Goal: Transaction & Acquisition: Purchase product/service

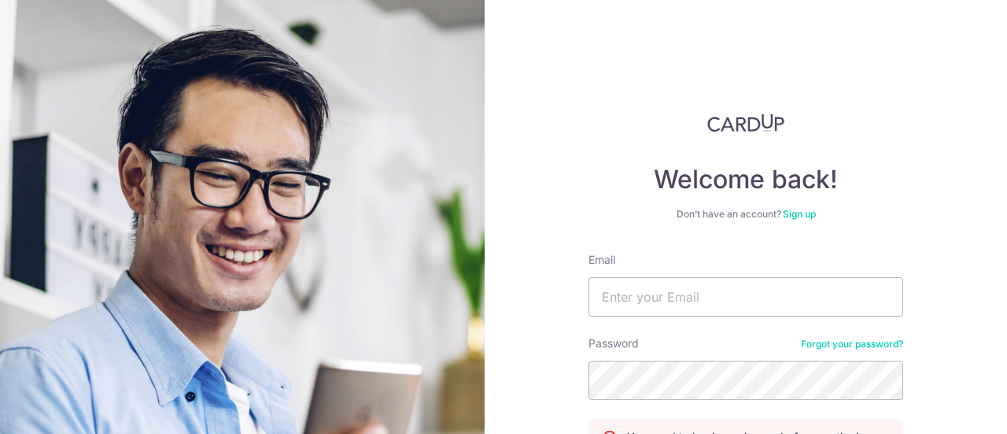
drag, startPoint x: 0, startPoint y: 0, endPoint x: 639, endPoint y: 316, distance: 713.1
click at [639, 316] on form "Email Password Forgot your password? You need to log in or sign up before conti…" at bounding box center [746, 414] width 315 height 324
click at [645, 302] on input "Email" at bounding box center [746, 296] width 315 height 39
type input "[EMAIL_ADDRESS][DOMAIN_NAME]"
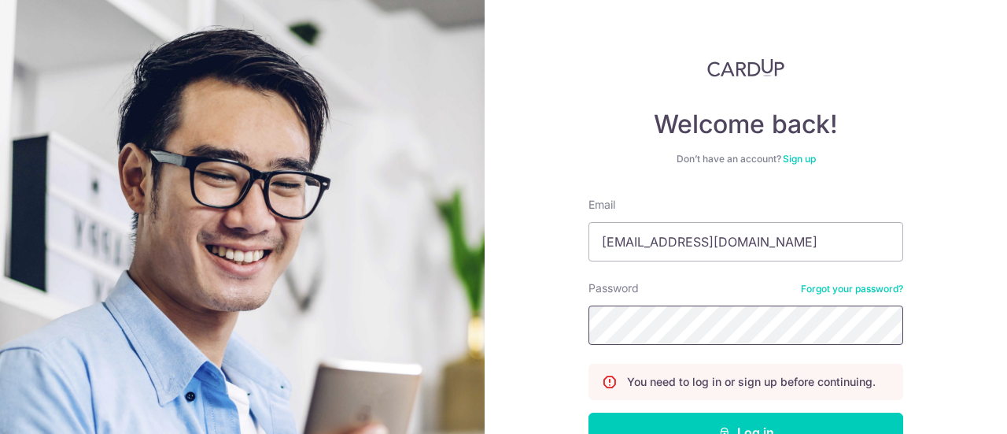
scroll to position [79, 0]
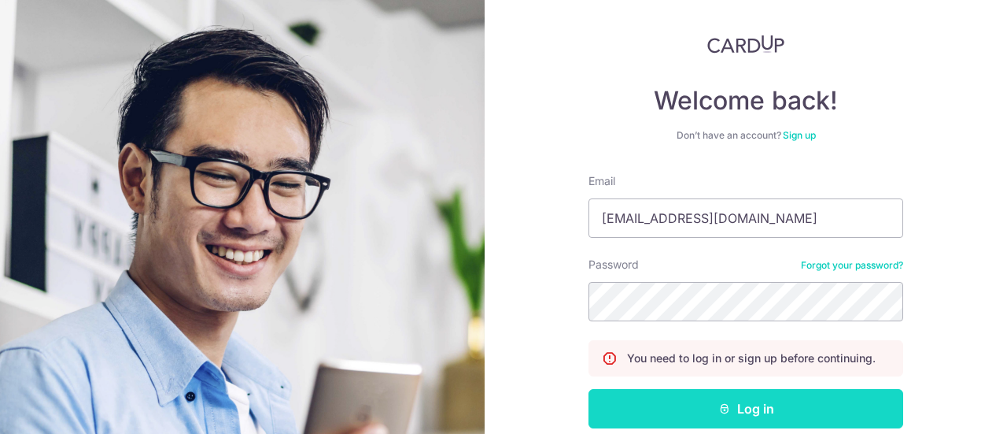
click at [689, 404] on button "Log in" at bounding box center [746, 408] width 315 height 39
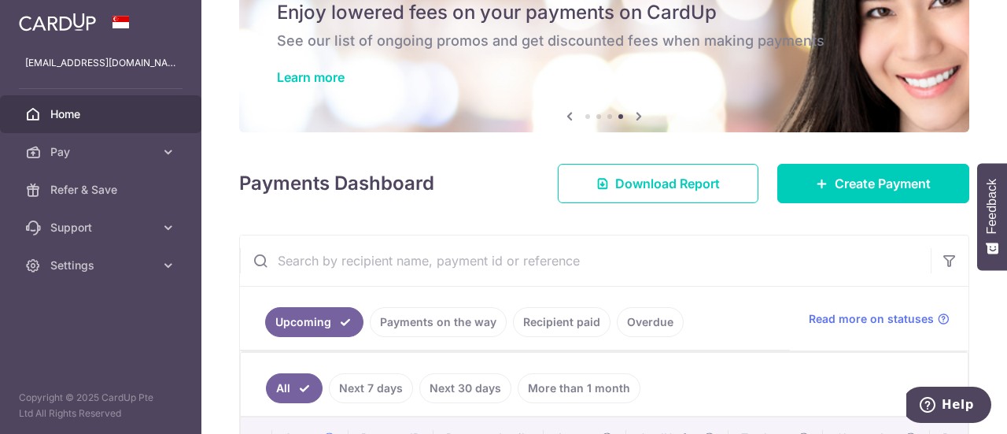
scroll to position [23, 0]
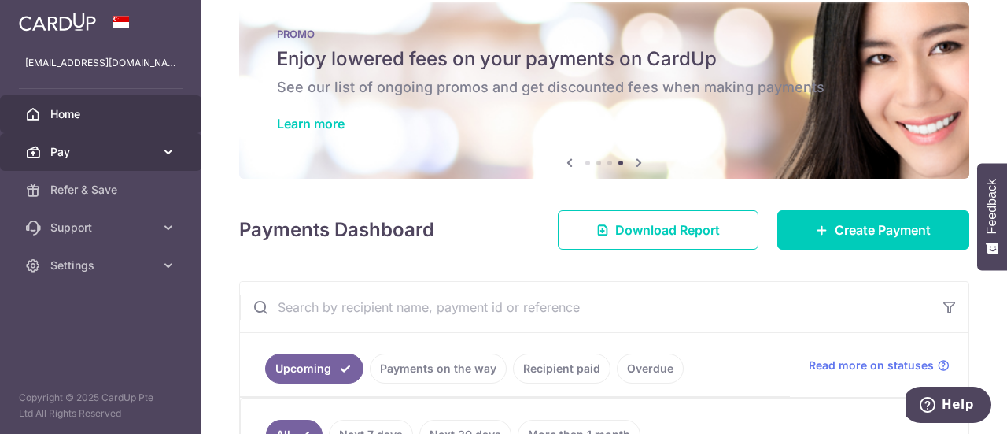
click at [171, 146] on icon at bounding box center [169, 152] width 16 height 16
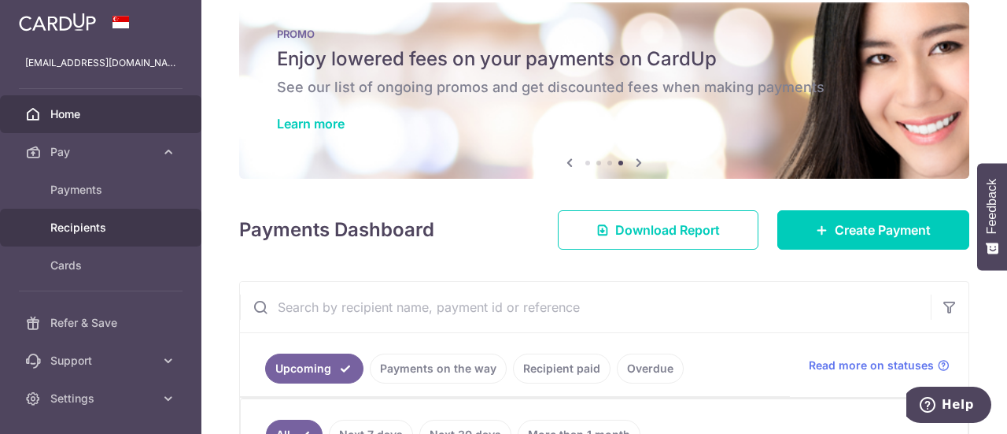
click at [109, 224] on span "Recipients" at bounding box center [102, 228] width 104 height 16
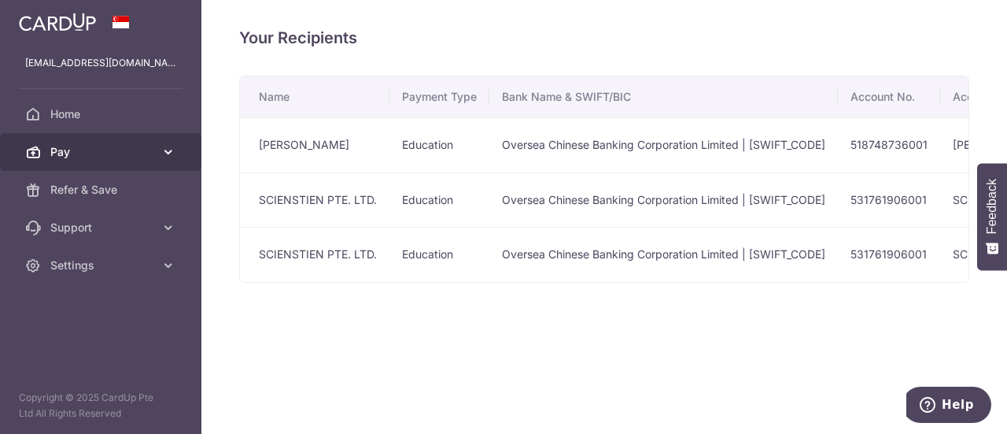
click at [93, 139] on link "Pay" at bounding box center [100, 152] width 201 height 38
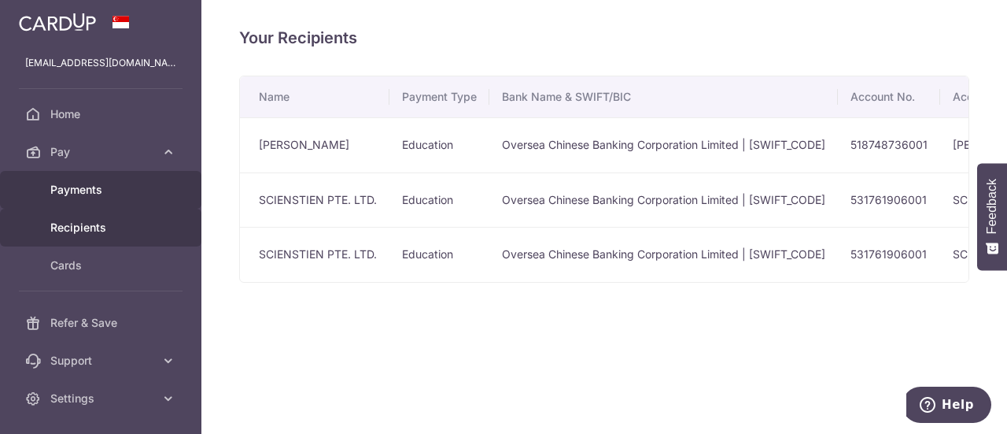
click at [97, 182] on span "Payments" at bounding box center [102, 190] width 104 height 16
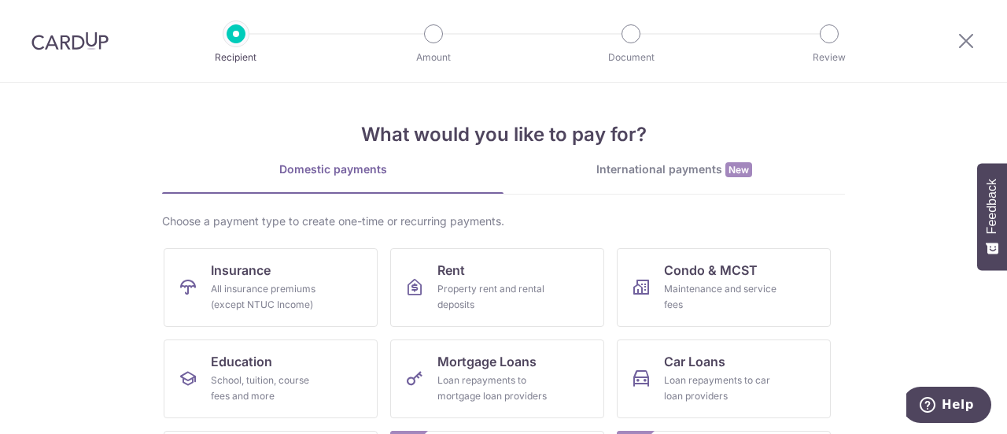
scroll to position [157, 0]
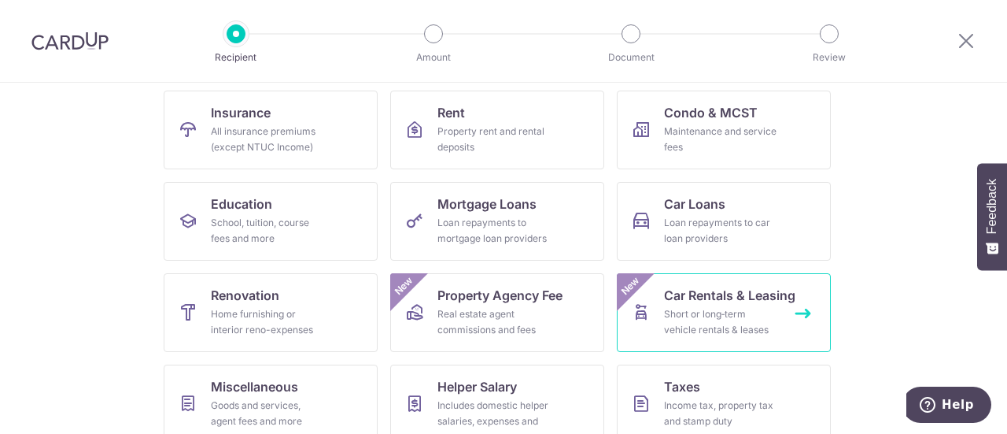
click at [733, 317] on div "Short or long‑term vehicle rentals & leases" at bounding box center [720, 321] width 113 height 31
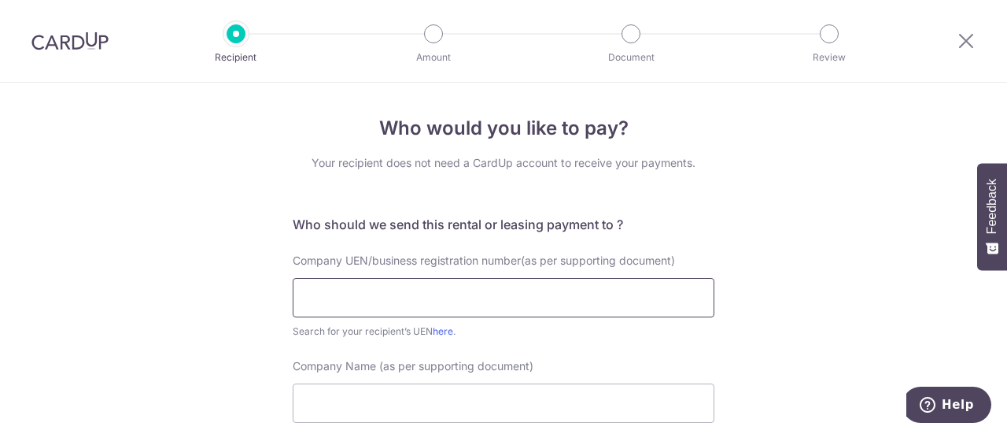
click at [571, 306] on input "text" at bounding box center [504, 297] width 422 height 39
click at [367, 306] on input "text" at bounding box center [504, 297] width 422 height 39
click at [438, 327] on link "here" at bounding box center [443, 331] width 20 height 12
click at [413, 294] on input "text" at bounding box center [504, 297] width 422 height 39
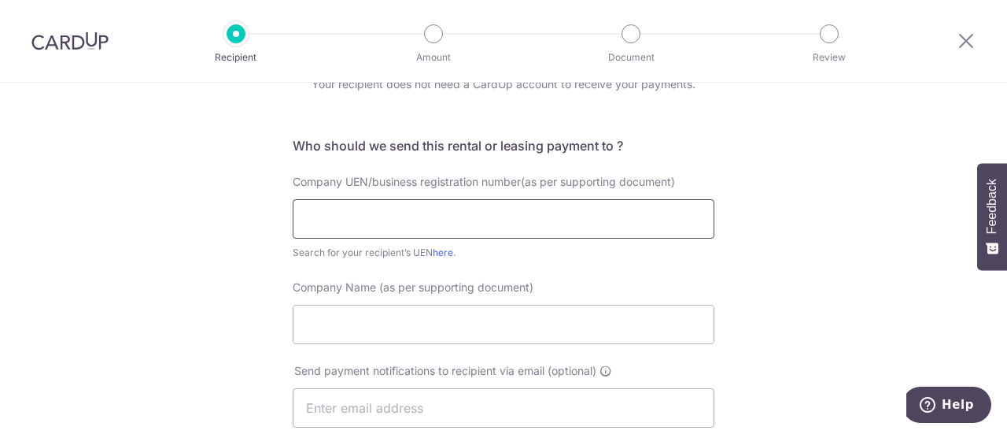
click at [419, 205] on input "text" at bounding box center [504, 218] width 422 height 39
type input "196100003D001"
click at [386, 325] on input "Company Name (as per supporting document)" at bounding box center [504, 324] width 422 height 39
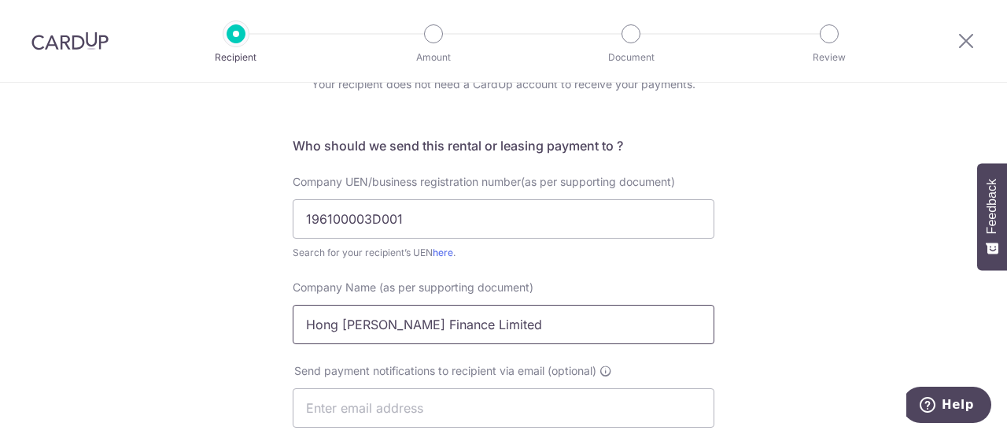
scroll to position [236, 0]
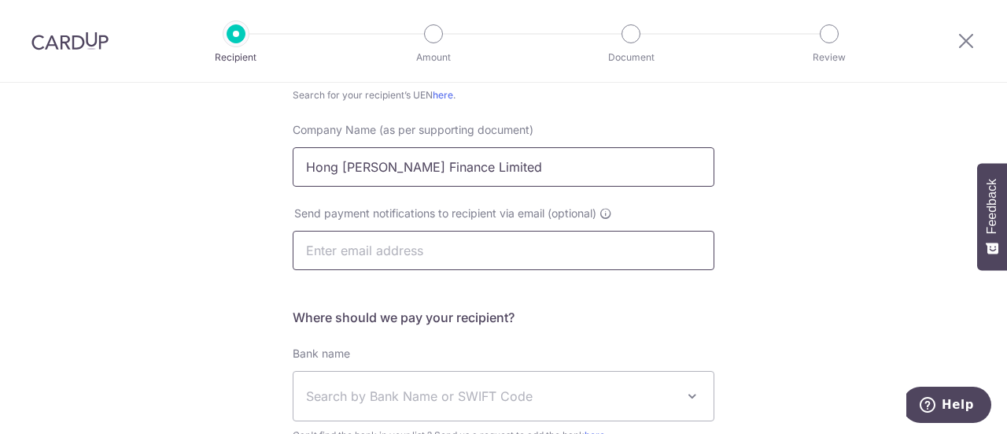
type input "Hong [PERSON_NAME] Finance Limited"
click at [400, 252] on input "text" at bounding box center [504, 250] width 422 height 39
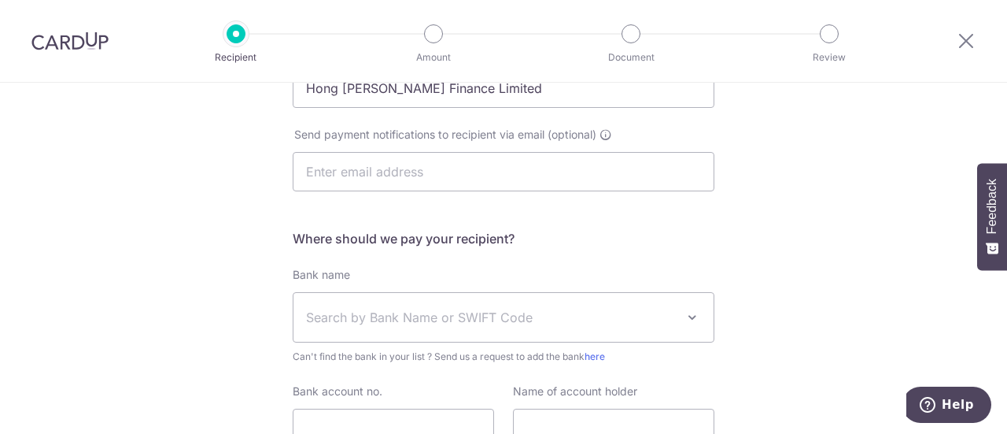
click at [389, 316] on span "Search by Bank Name or SWIFT Code" at bounding box center [491, 317] width 370 height 19
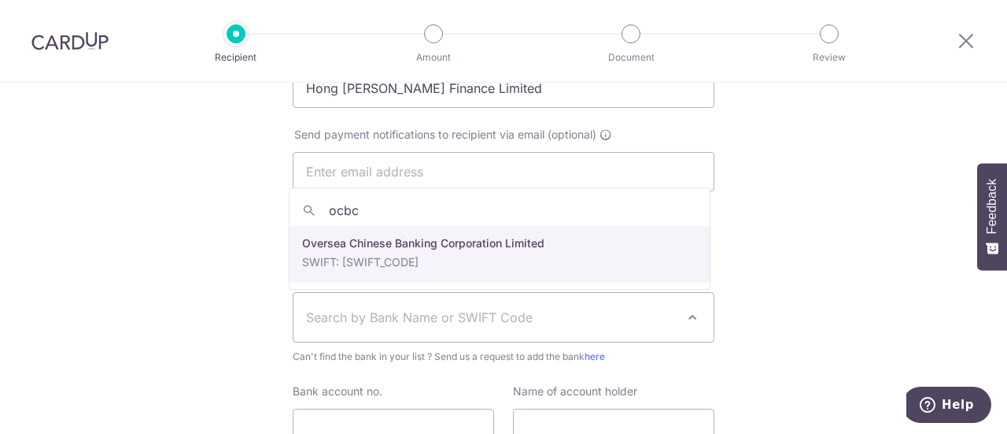
type input "ocbc"
select select "12"
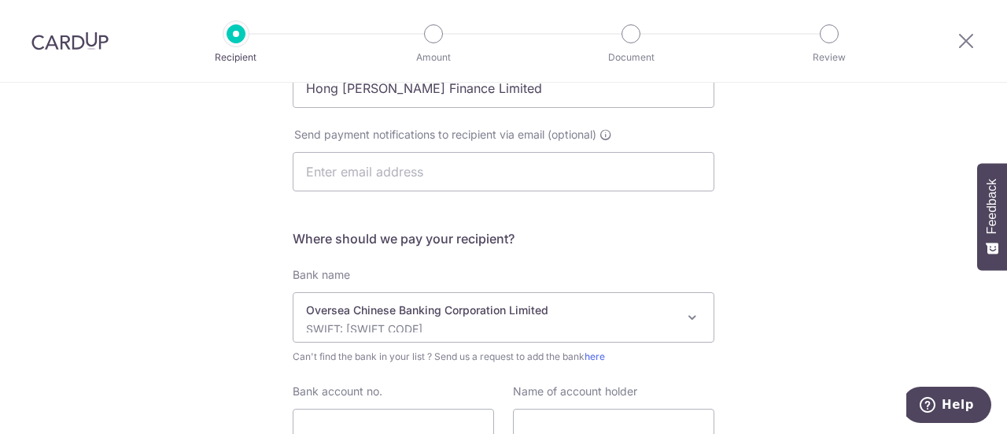
scroll to position [394, 0]
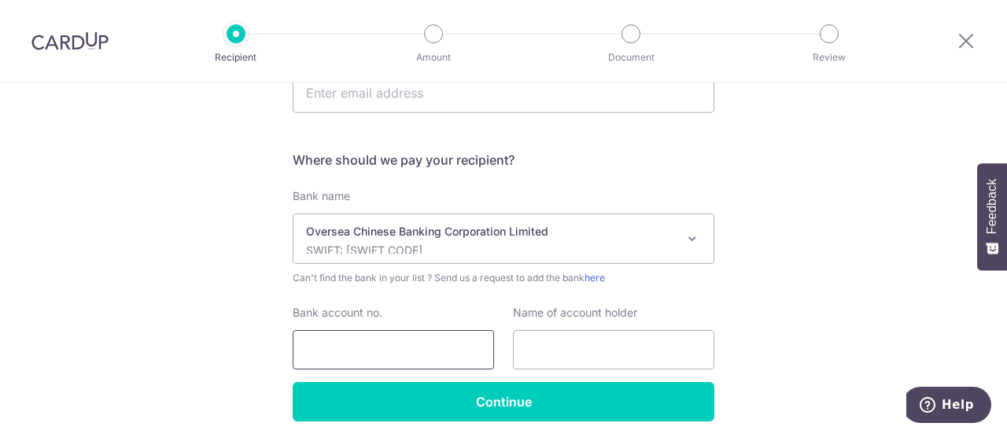
click at [379, 342] on input "Bank account no." at bounding box center [393, 349] width 201 height 39
type input "618412225001"
click at [584, 353] on input "text" at bounding box center [613, 349] width 201 height 39
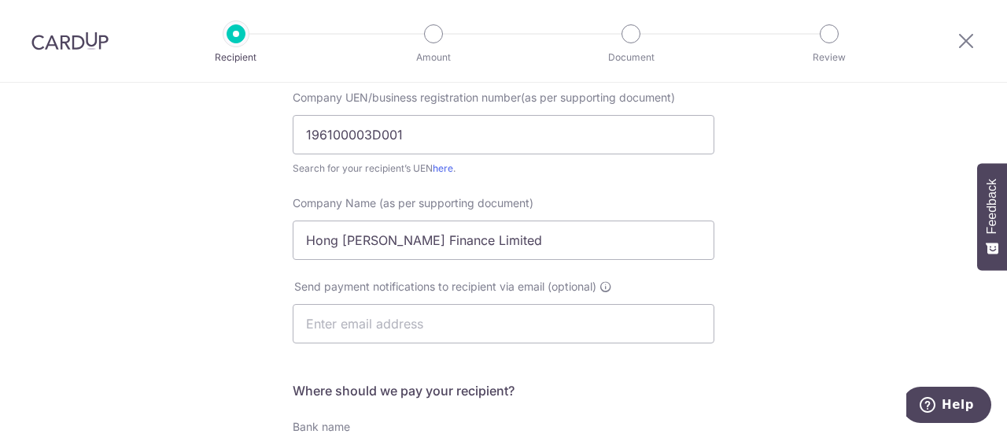
scroll to position [157, 0]
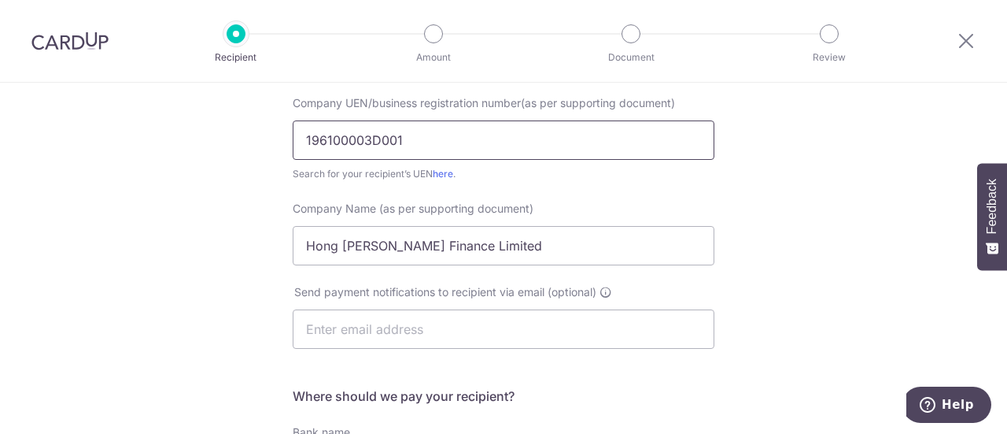
type input "Hong Leong Finance Limited"
click at [331, 142] on input "196100003D001" at bounding box center [504, 139] width 422 height 39
click at [360, 138] on input "196100003D001" at bounding box center [504, 139] width 422 height 39
click at [365, 138] on input "196100003D001" at bounding box center [504, 139] width 422 height 39
click at [428, 143] on input "196100003D001" at bounding box center [504, 139] width 422 height 39
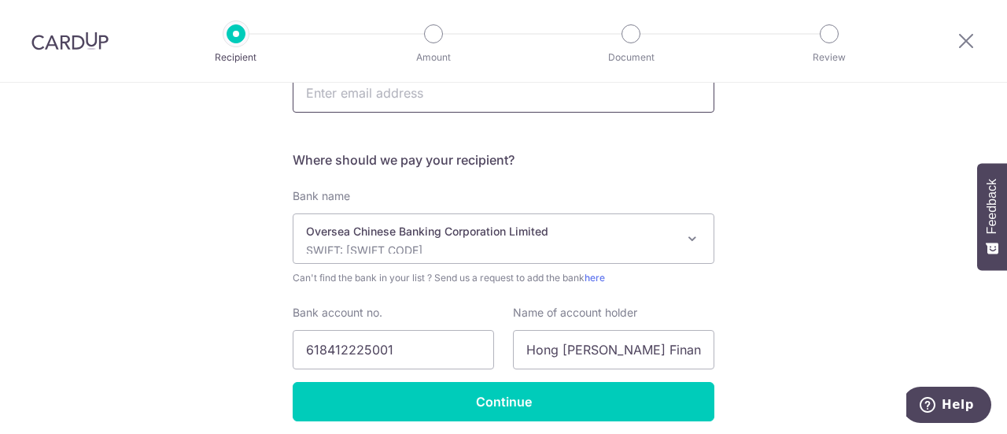
scroll to position [453, 0]
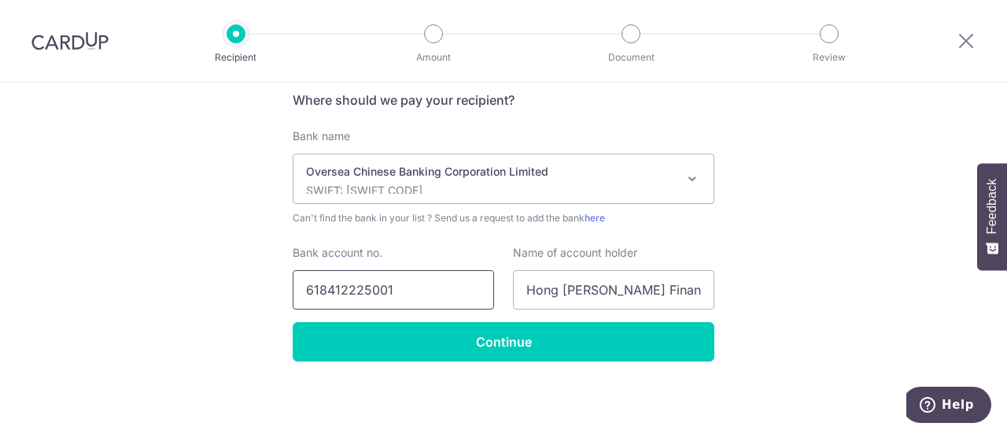
click at [326, 287] on input "618412225001" at bounding box center [393, 289] width 201 height 39
click at [343, 286] on input "618412225001" at bounding box center [393, 289] width 201 height 39
click at [367, 288] on input "618412225001" at bounding box center [393, 289] width 201 height 39
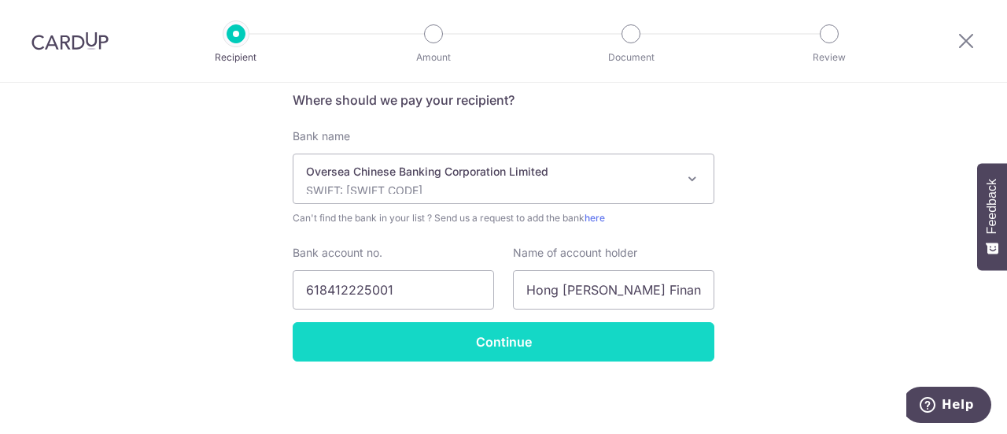
click at [438, 345] on input "Continue" at bounding box center [504, 341] width 422 height 39
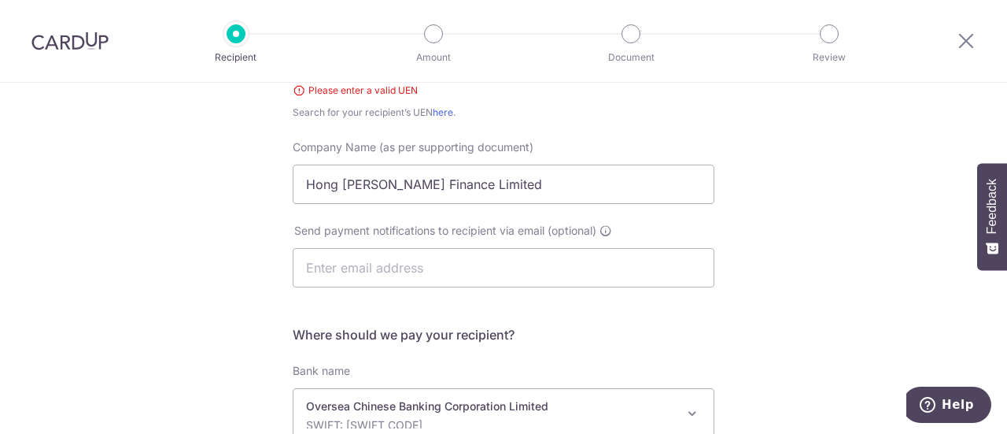
scroll to position [162, 0]
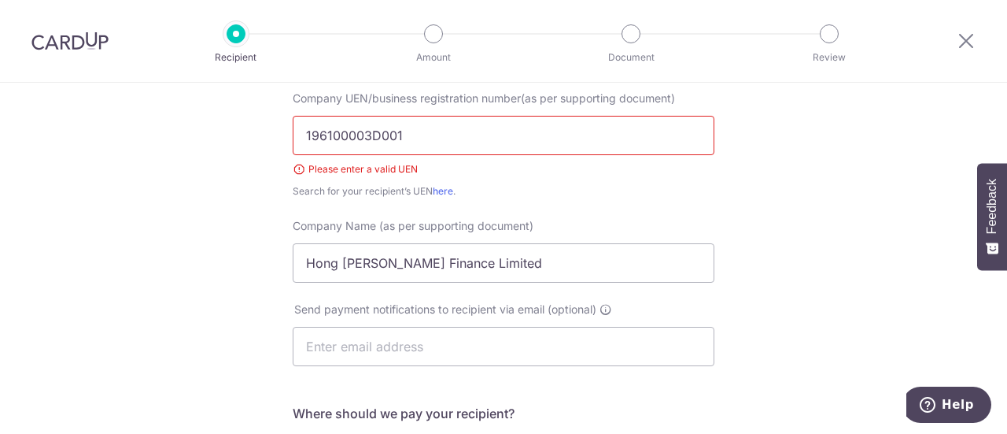
click at [412, 133] on input "196100003D001" at bounding box center [504, 135] width 422 height 39
click at [438, 191] on link "here" at bounding box center [443, 191] width 20 height 12
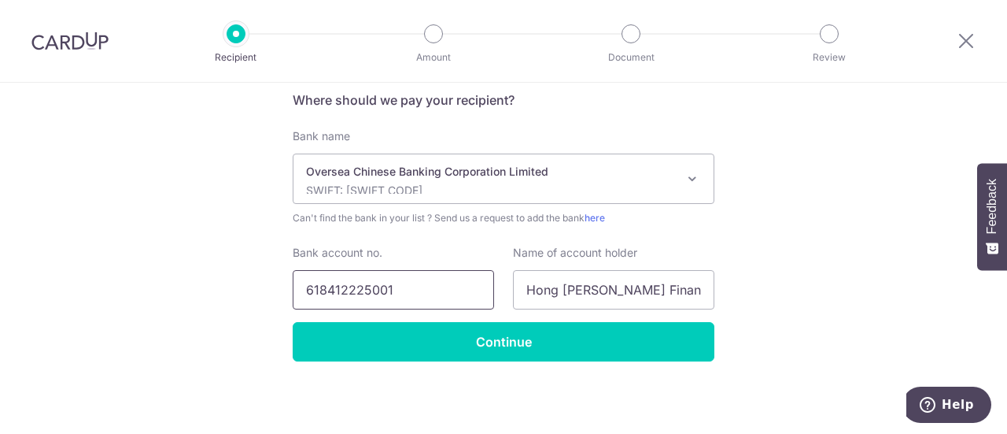
scroll to position [0, 0]
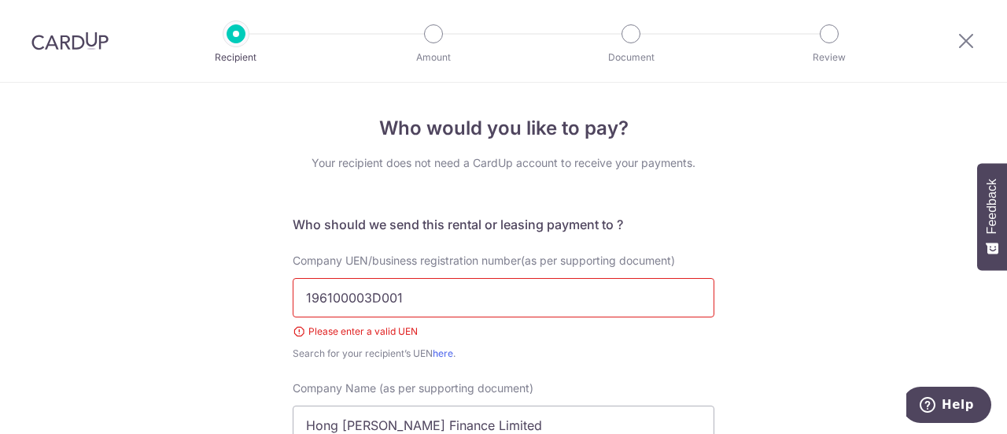
click at [477, 293] on input "196100003D001" at bounding box center [504, 297] width 422 height 39
click at [295, 293] on input "196100003D001" at bounding box center [504, 297] width 422 height 39
click at [393, 296] on input "196100003D001" at bounding box center [504, 297] width 422 height 39
click at [431, 297] on input "196100003D001" at bounding box center [504, 297] width 422 height 39
click at [951, 45] on div at bounding box center [967, 41] width 82 height 82
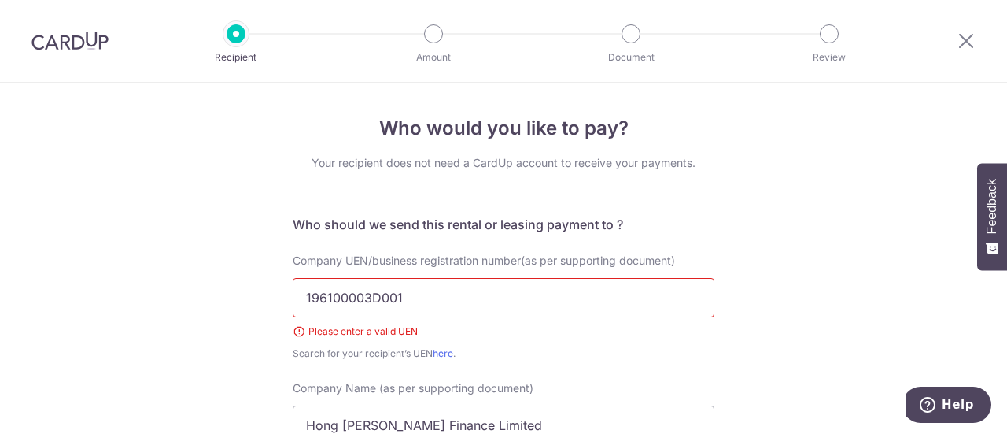
click at [953, 45] on div at bounding box center [967, 41] width 82 height 82
click at [968, 43] on icon at bounding box center [966, 41] width 19 height 20
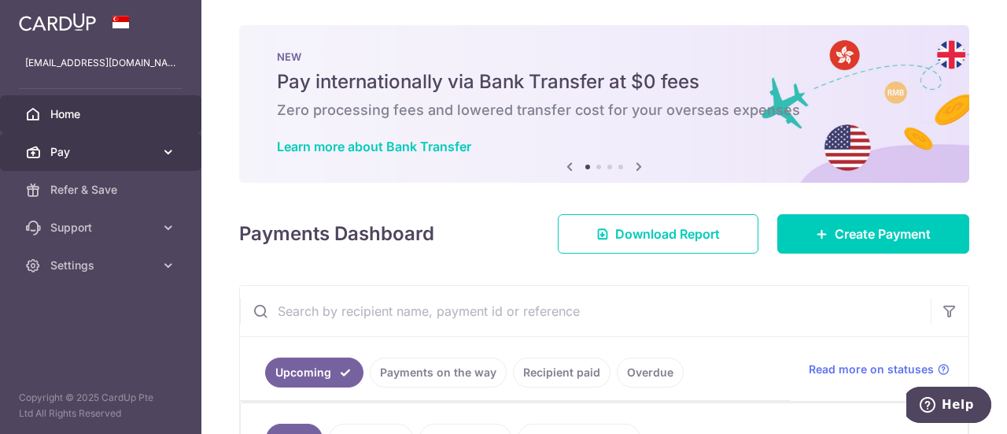
click at [137, 142] on link "Pay" at bounding box center [100, 152] width 201 height 38
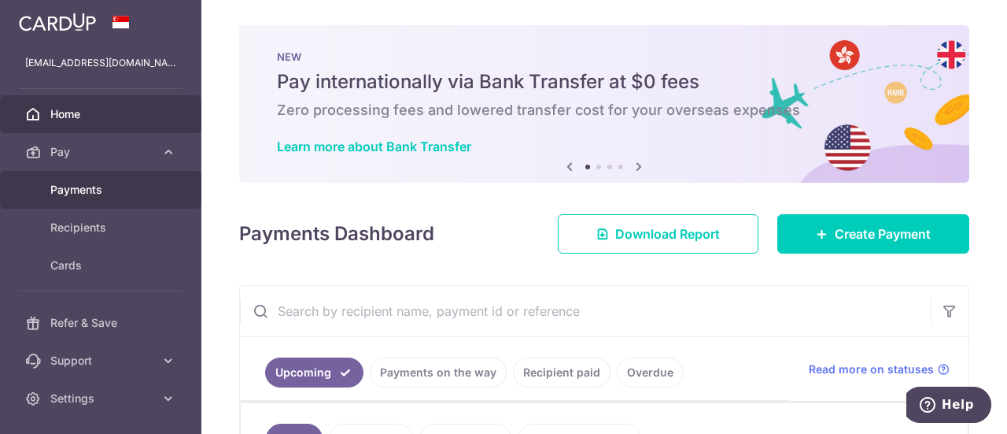
click at [72, 193] on span "Payments" at bounding box center [102, 190] width 104 height 16
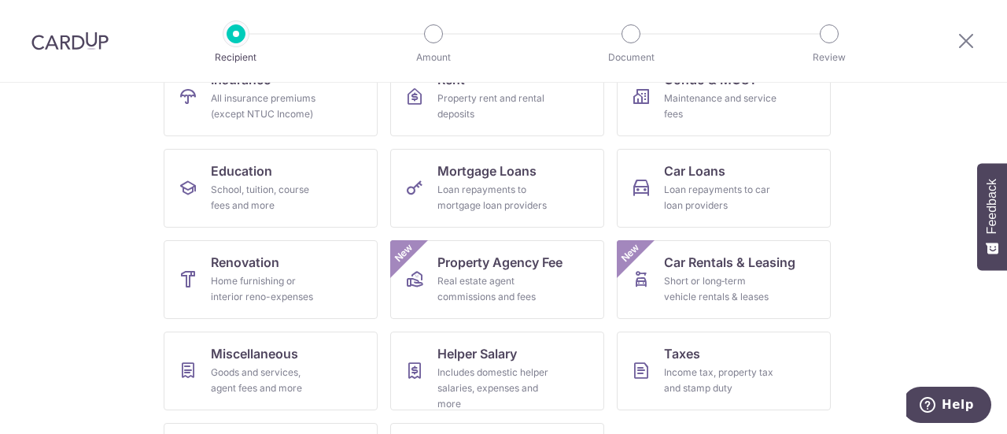
scroll to position [112, 0]
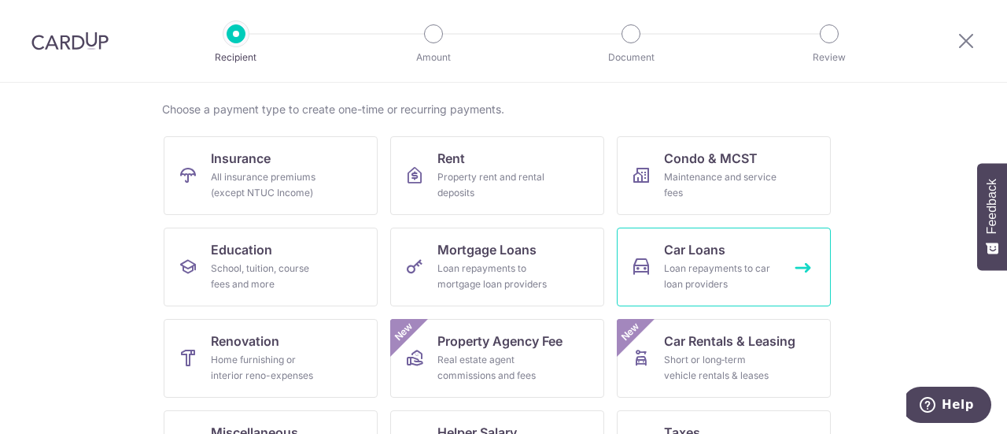
click at [722, 279] on div "Loan repayments to car loan providers" at bounding box center [720, 275] width 113 height 31
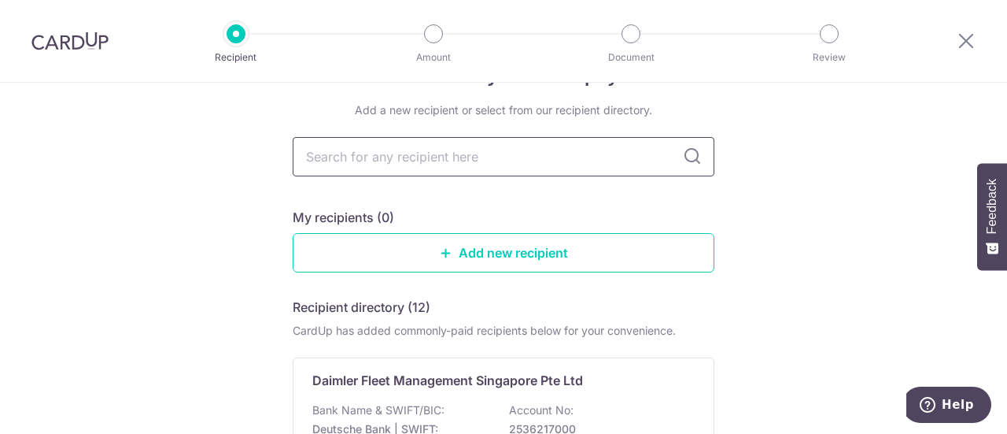
scroll to position [79, 0]
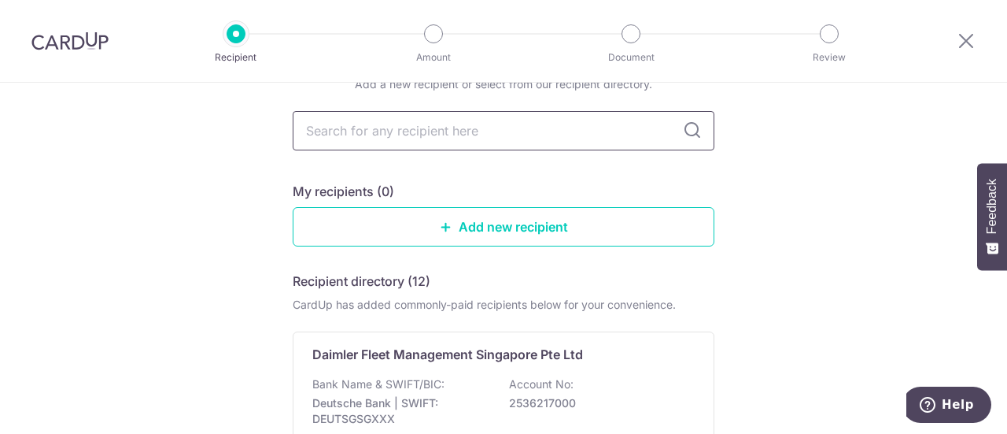
click at [481, 146] on input "text" at bounding box center [504, 130] width 422 height 39
click at [526, 130] on input "text" at bounding box center [504, 130] width 422 height 39
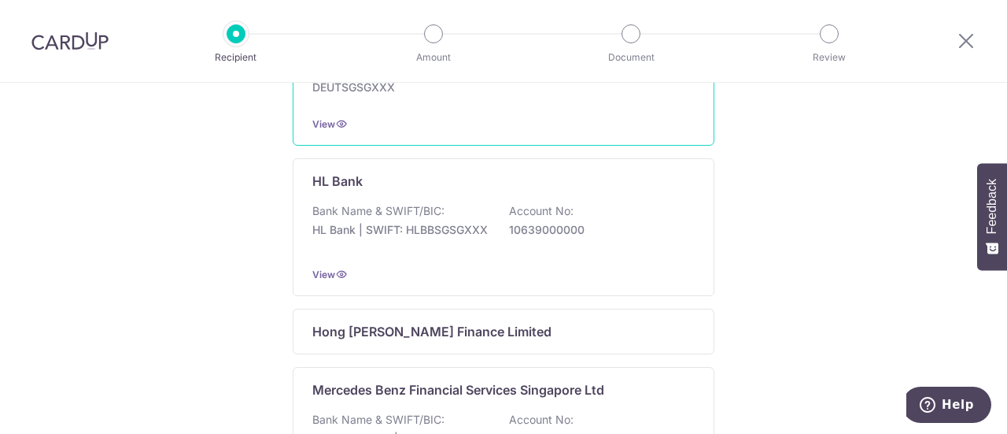
scroll to position [630, 0]
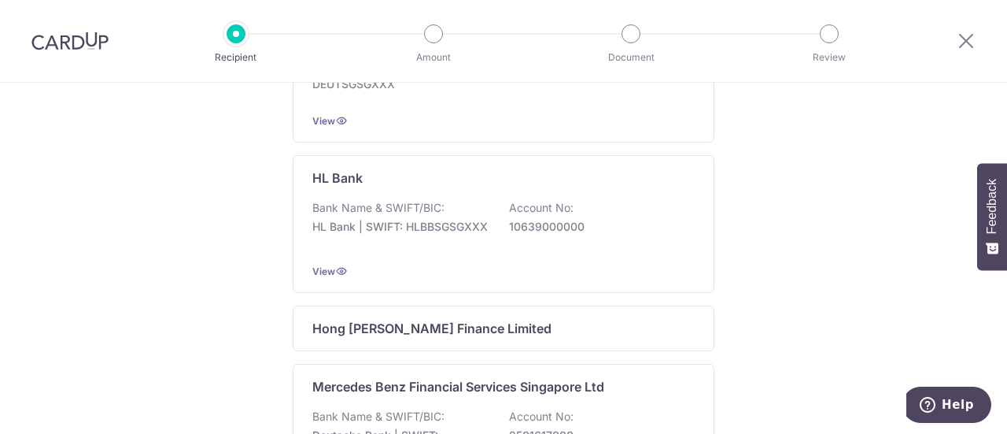
click at [788, 212] on div "Who would you like to pay? Add a new recipient or select from our recipient dir…" at bounding box center [503, 228] width 1007 height 1551
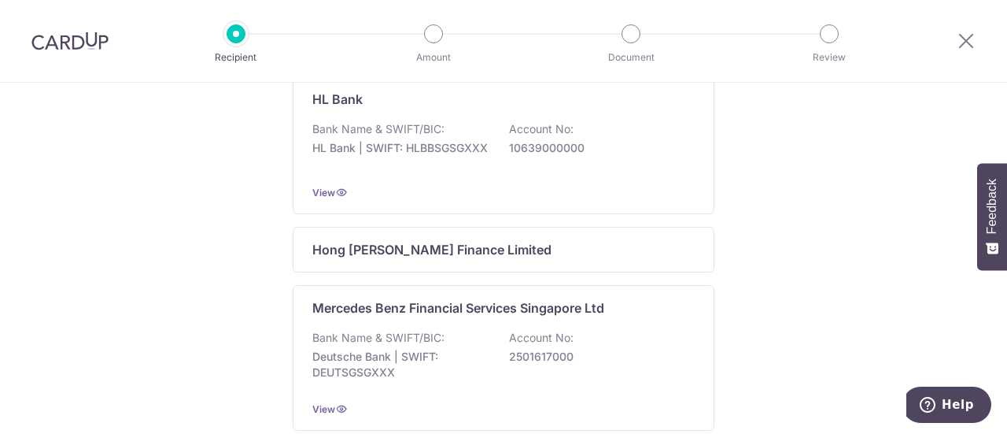
scroll to position [787, 0]
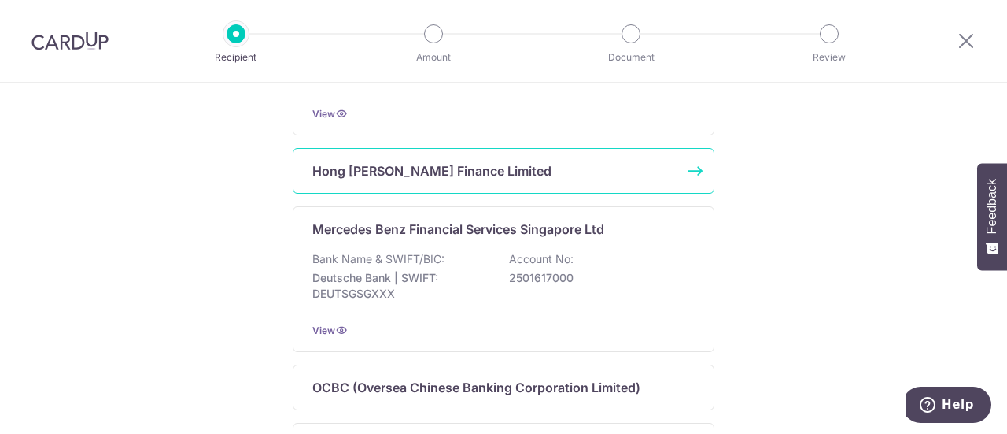
click at [419, 175] on p "Hong [PERSON_NAME] Finance Limited" at bounding box center [431, 170] width 239 height 19
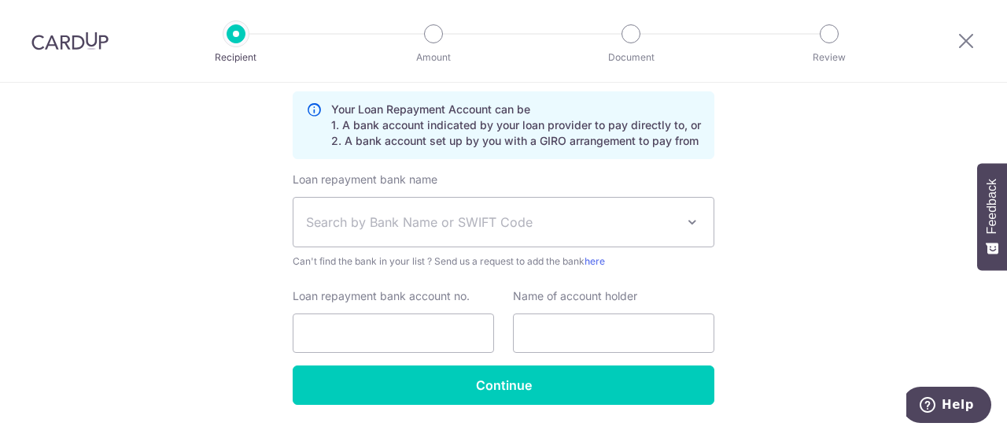
scroll to position [472, 0]
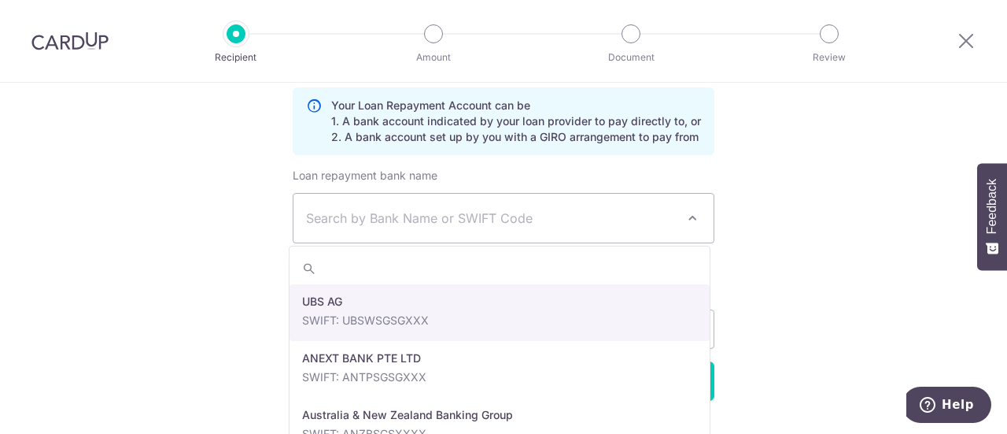
click at [493, 199] on span "Search by Bank Name or SWIFT Code" at bounding box center [504, 218] width 420 height 49
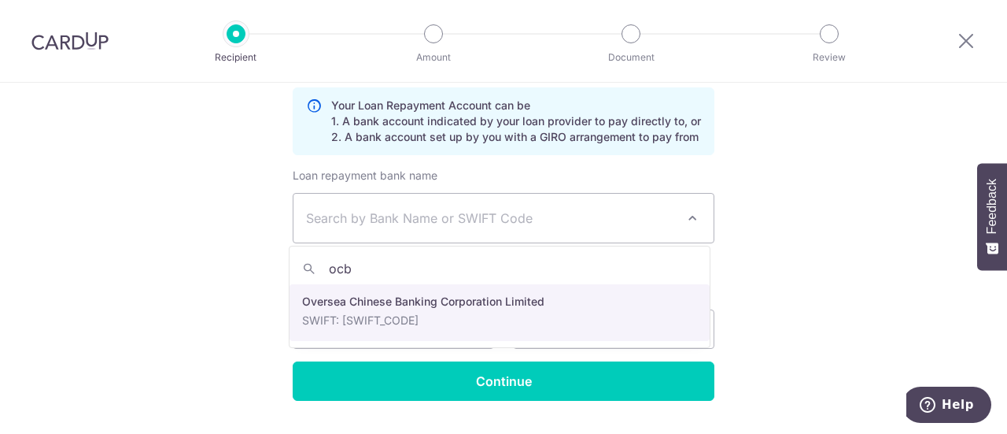
type input "ocb"
select select "12"
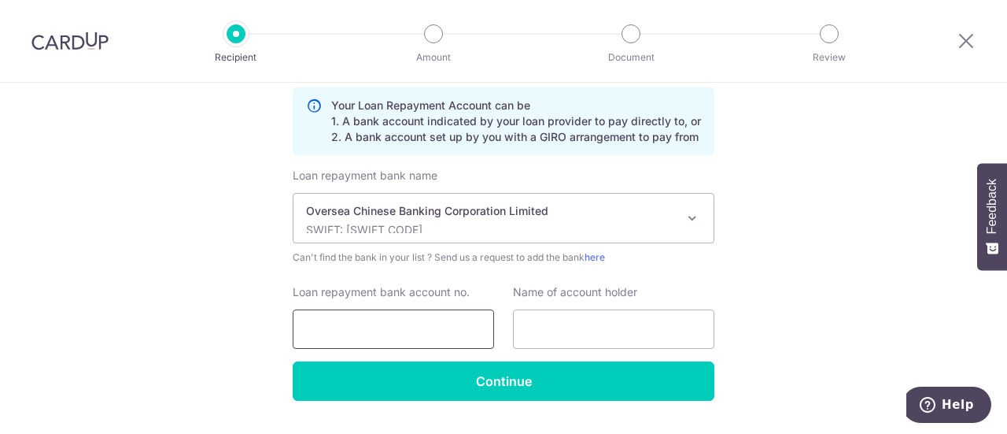
click at [423, 320] on input "Loan repayment bank account no." at bounding box center [393, 328] width 201 height 39
type input "618412225001"
click at [551, 323] on input "text" at bounding box center [613, 328] width 201 height 39
type input "Hong Leong Finance Limited"
click at [763, 309] on div "Who would you like to pay? Your recipient does not need a CardUp account to rec…" at bounding box center [503, 42] width 1007 height 864
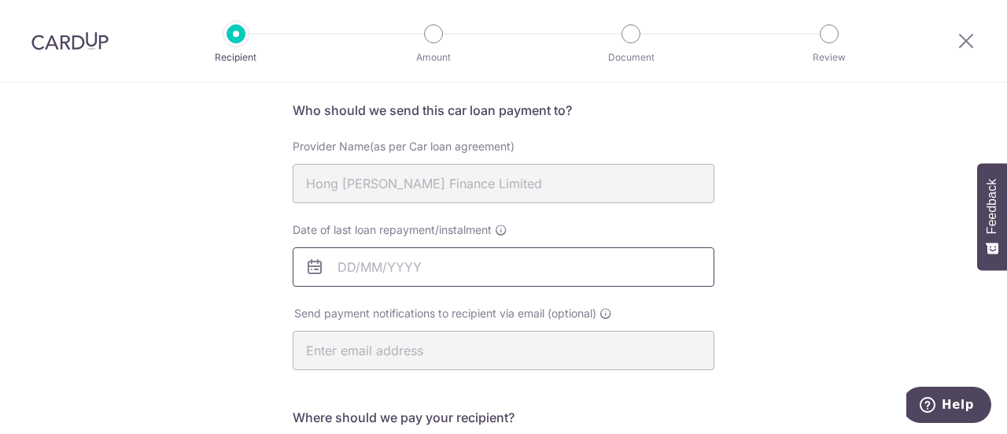
scroll to position [79, 0]
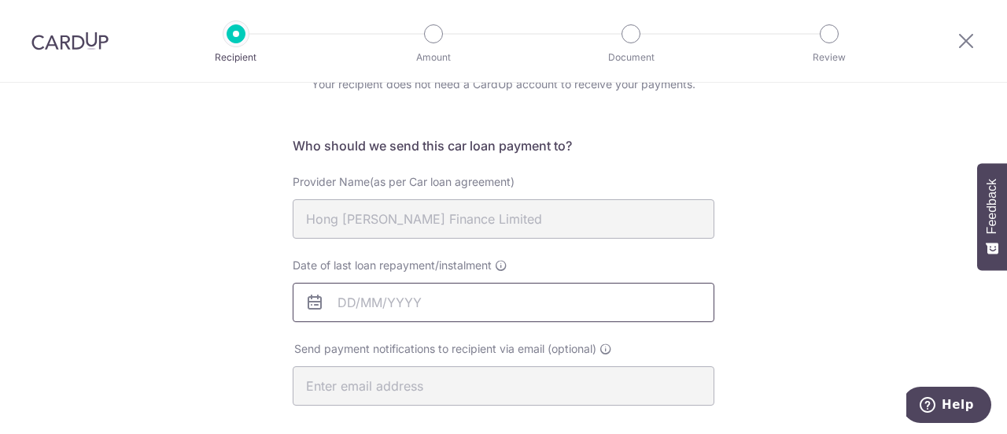
click at [338, 297] on input "Date of last loan repayment/instalment" at bounding box center [504, 302] width 422 height 39
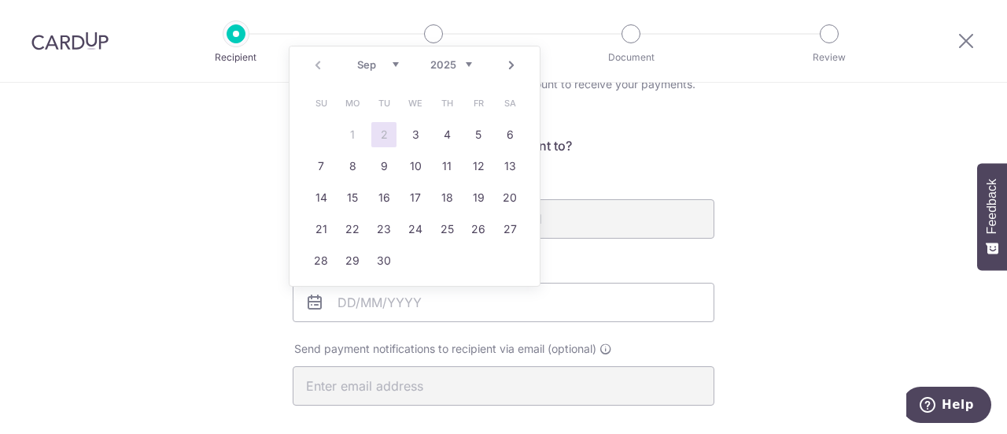
click at [567, 271] on div "Date of last loan repayment/instalment" at bounding box center [504, 289] width 422 height 65
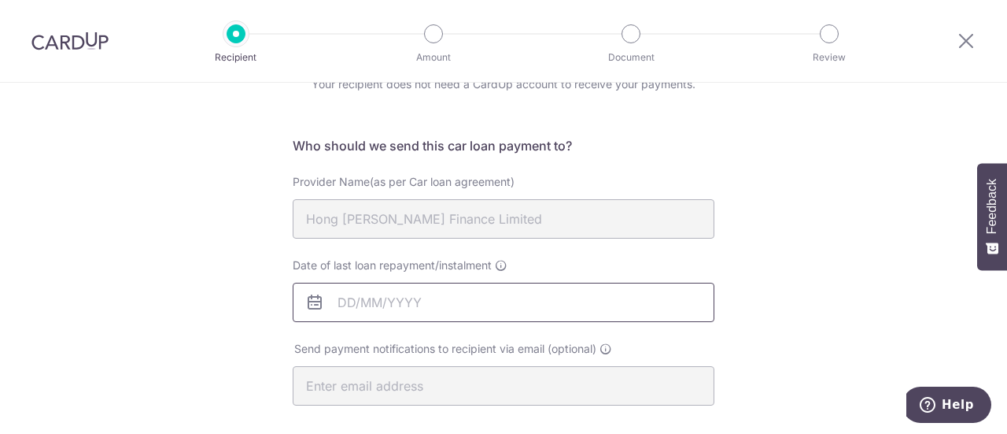
click at [389, 300] on input "Date of last loan repayment/instalment" at bounding box center [504, 302] width 422 height 39
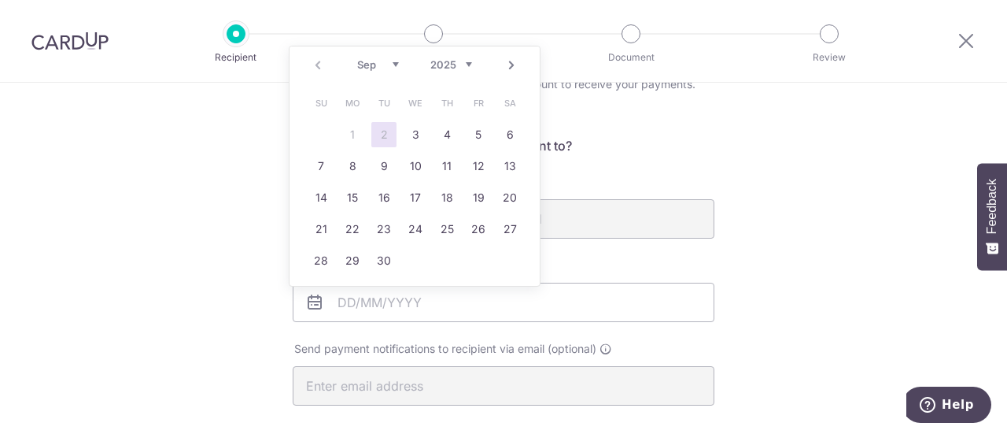
click at [392, 70] on select "Sep Oct Nov Dec" at bounding box center [378, 64] width 42 height 13
click at [357, 58] on select "Sep Oct Nov Dec" at bounding box center [378, 64] width 42 height 13
click at [803, 258] on div "Who would you like to pay? Your recipient does not need a CardUp account to rec…" at bounding box center [503, 436] width 1007 height 864
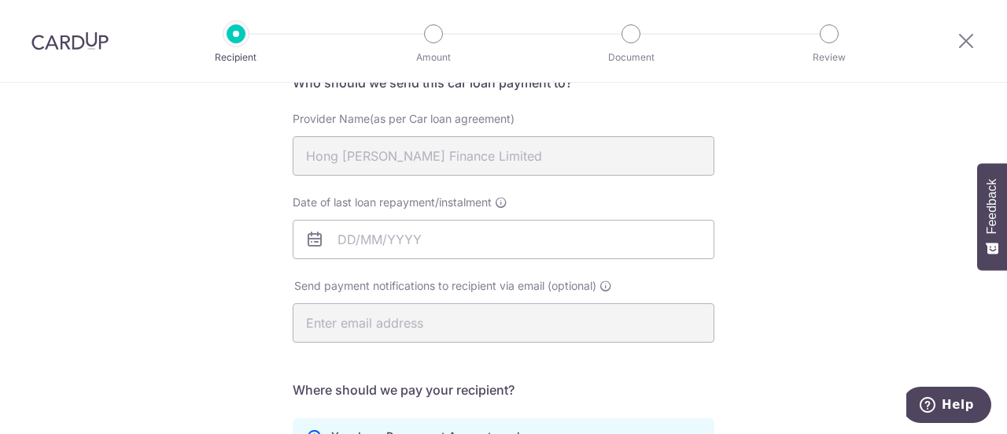
scroll to position [157, 0]
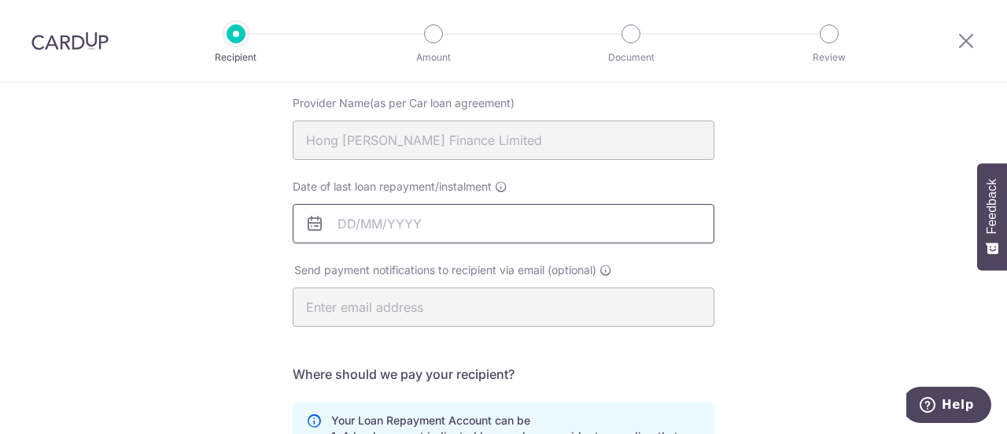
click at [434, 223] on body "Recipient Amount Document Review Who would you like to pay? Your recipient does…" at bounding box center [503, 217] width 1007 height 434
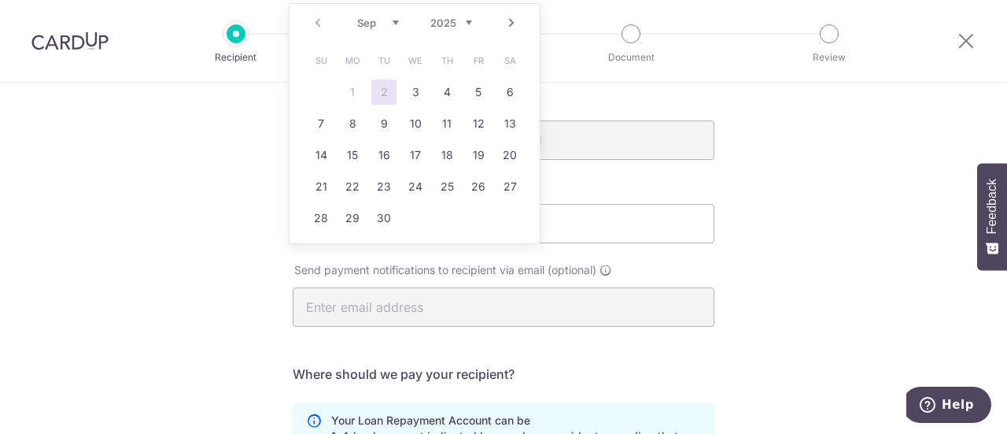
click at [467, 24] on select "2025 2026 2027 2028 2029 2030 2031 2032 2033 2034 2035" at bounding box center [451, 23] width 42 height 13
click at [394, 20] on select "Jan Feb Mar Apr May Jun Jul Aug Sep Oct Nov Dec" at bounding box center [378, 23] width 42 height 13
click at [450, 221] on link "31" at bounding box center [446, 217] width 25 height 25
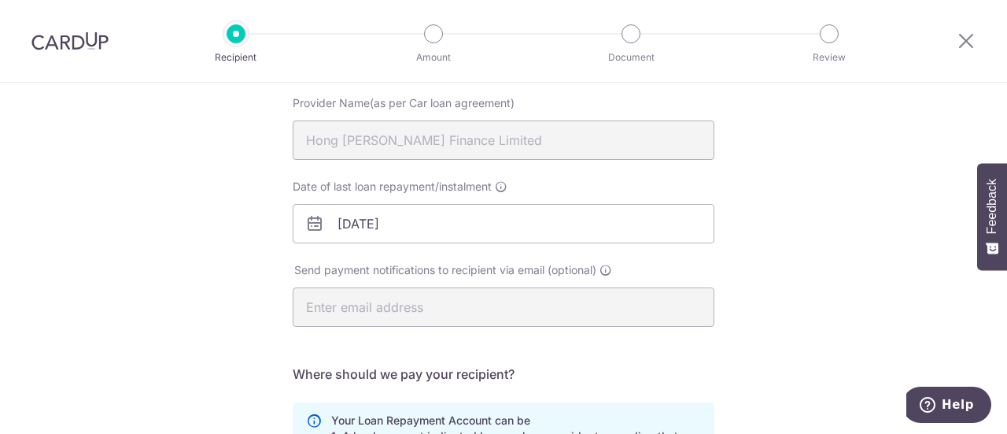
click at [540, 184] on div "Date of last loan repayment/instalment 31/10/2030" at bounding box center [504, 211] width 422 height 65
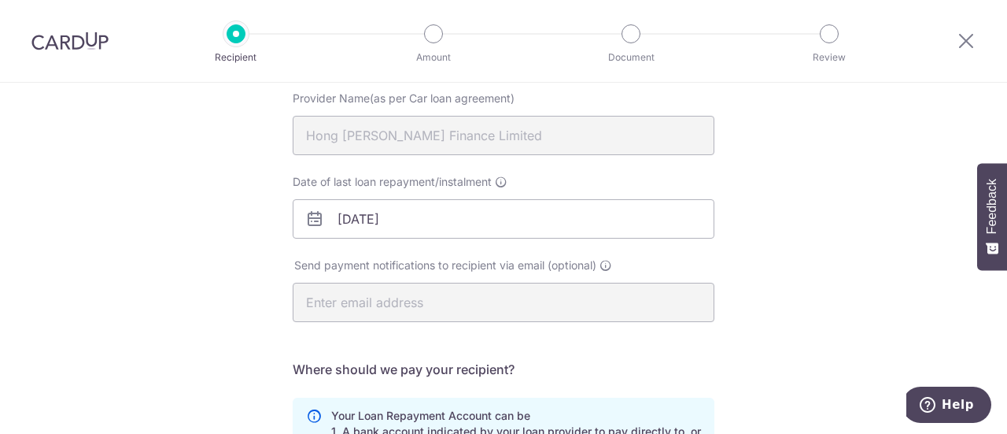
scroll to position [39, 0]
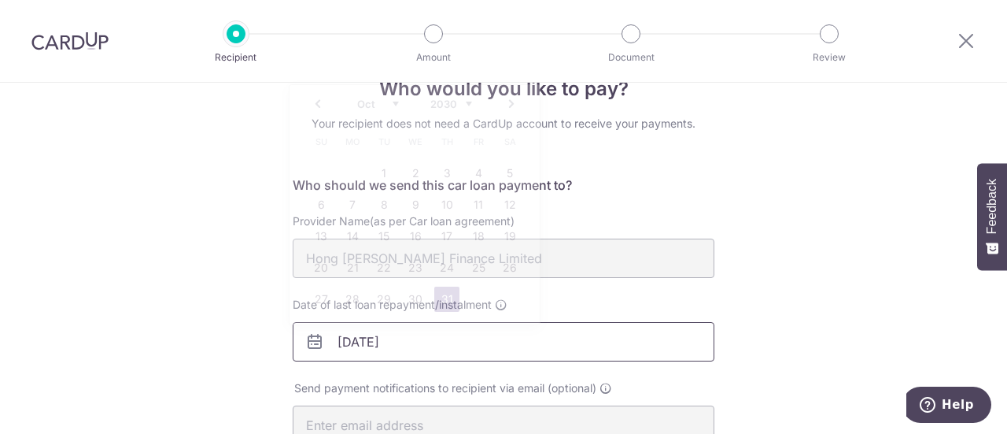
click at [501, 342] on input "31/10/2030" at bounding box center [504, 341] width 422 height 39
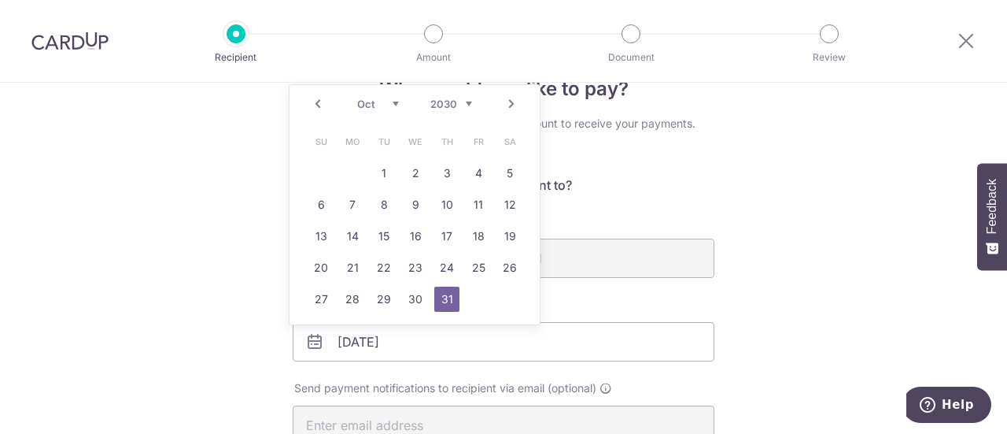
click at [399, 98] on div "Jan Feb Mar Apr May Jun Jul Aug Sep Oct Nov Dec 2025 2026 2027 2028 2029 2030 2…" at bounding box center [414, 104] width 115 height 13
click at [395, 103] on select "Jan Feb Mar Apr May Jun [DATE] Aug Sep Oct Nov Dec" at bounding box center [378, 104] width 42 height 13
click at [353, 295] on link "30" at bounding box center [352, 298] width 25 height 25
type input "[DATE]"
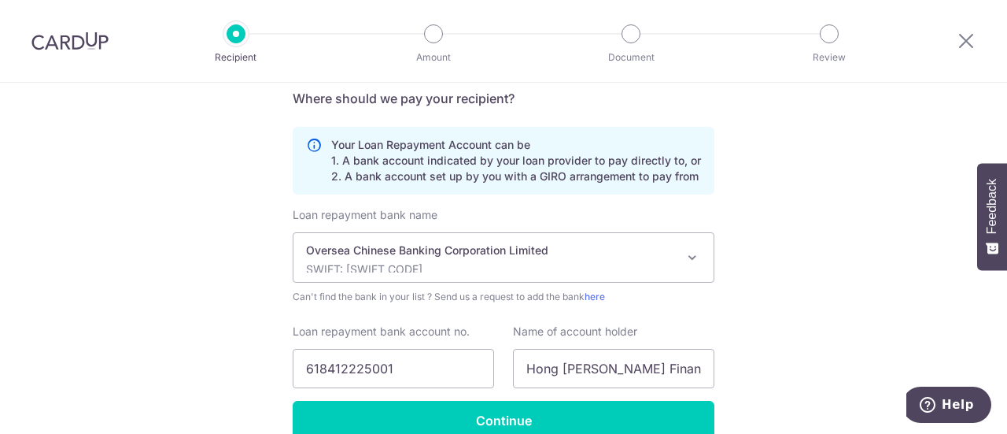
scroll to position [512, 0]
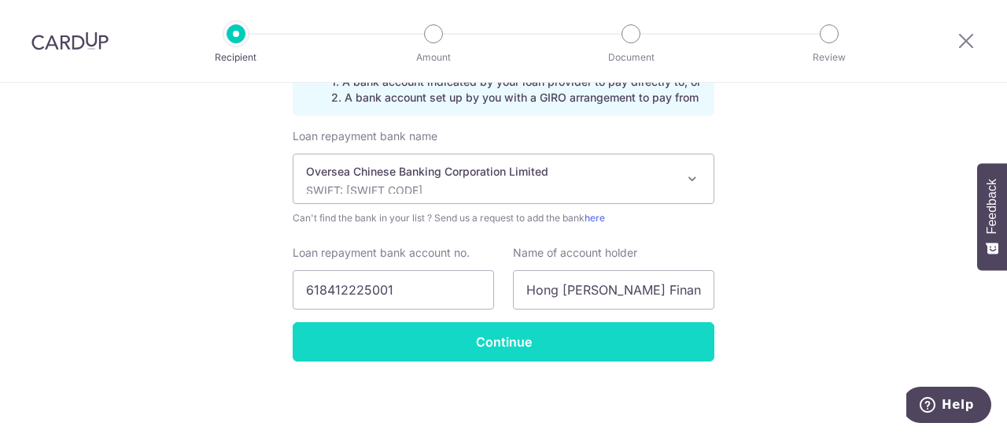
click at [518, 329] on input "Continue" at bounding box center [504, 341] width 422 height 39
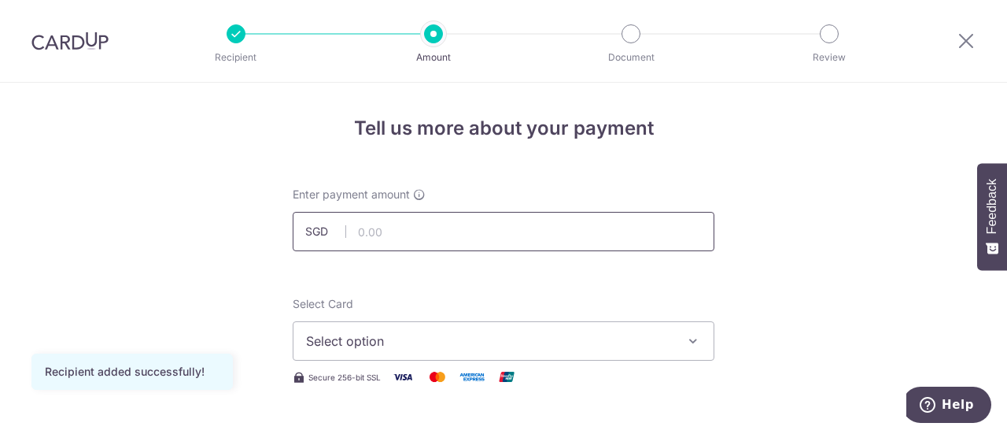
click at [403, 237] on input "text" at bounding box center [504, 231] width 422 height 39
type input "1,168.00"
click at [575, 327] on button "Select option" at bounding box center [504, 340] width 422 height 39
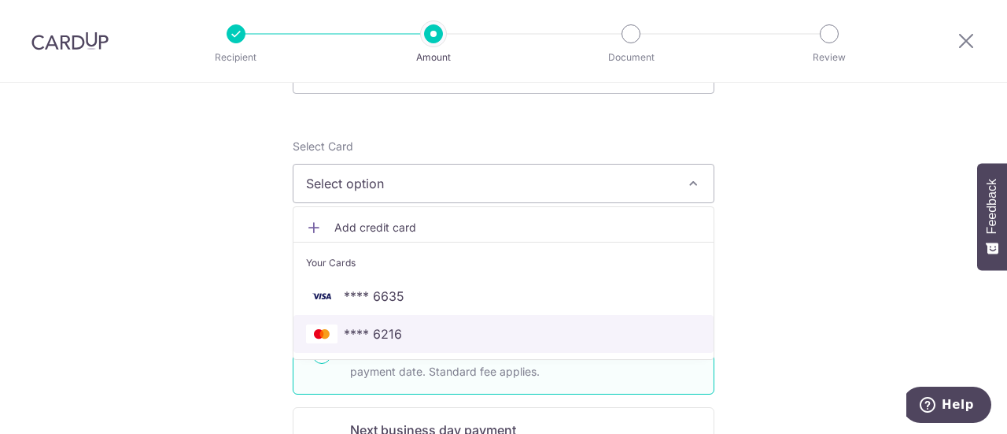
click at [376, 327] on span "**** 6216" at bounding box center [373, 333] width 58 height 19
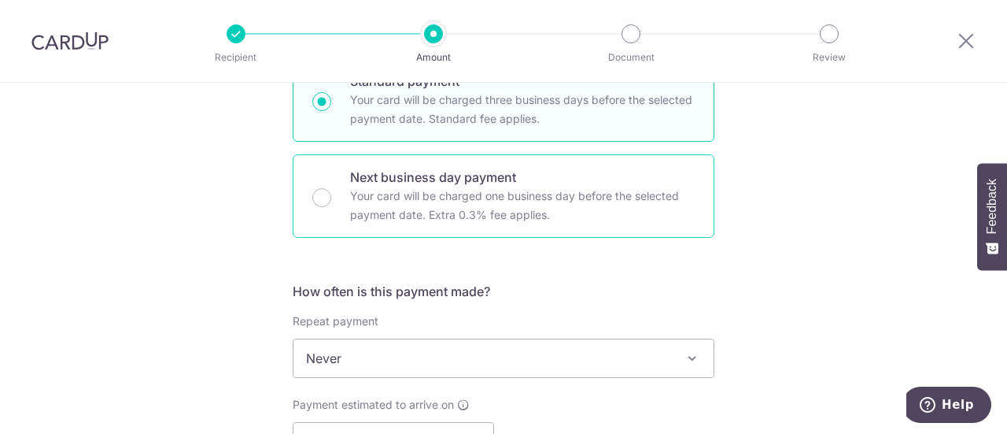
scroll to position [472, 0]
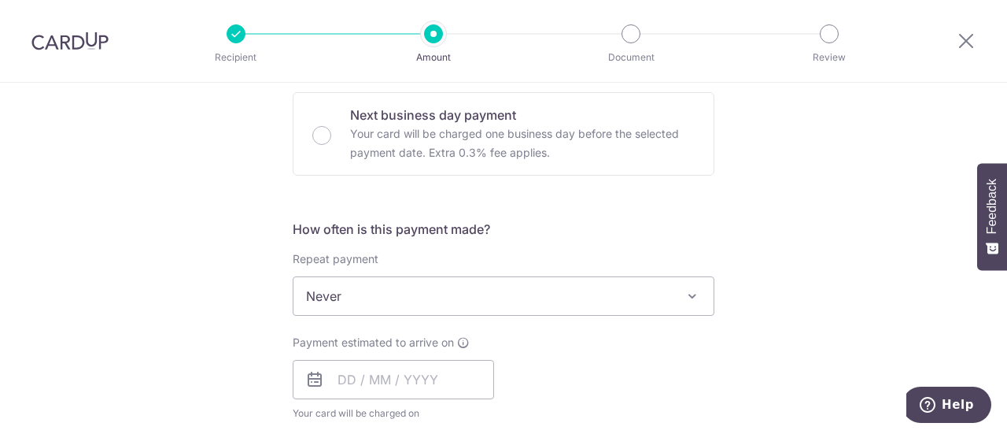
click at [684, 298] on span at bounding box center [692, 295] width 19 height 19
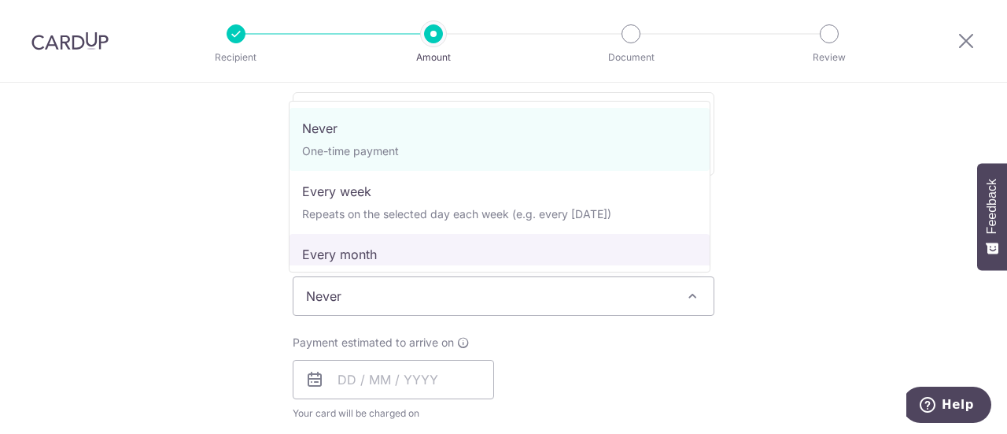
select select "3"
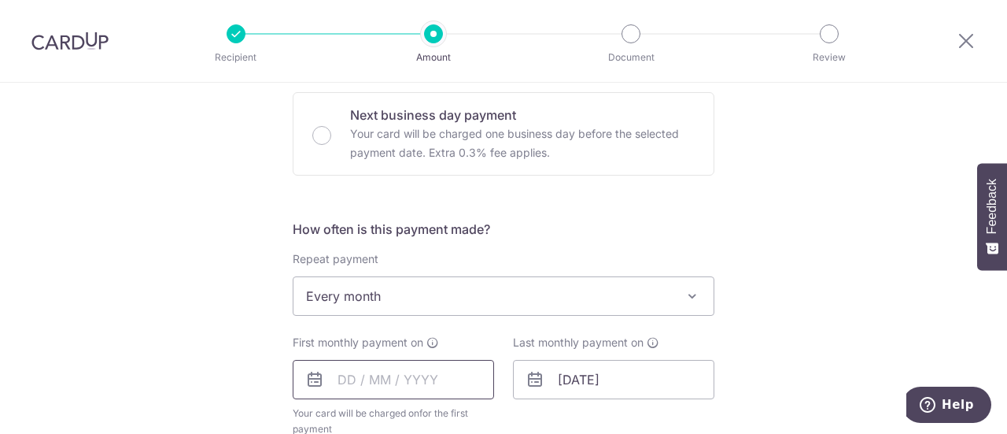
click at [337, 379] on input "text" at bounding box center [393, 379] width 201 height 39
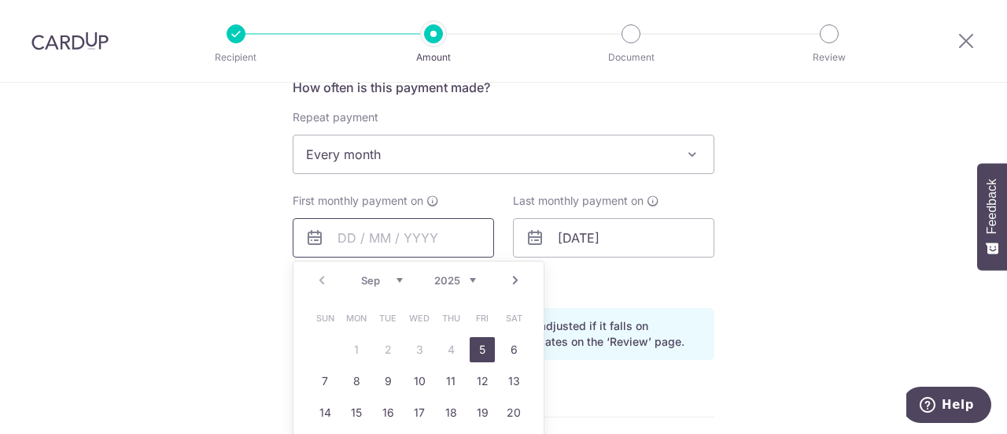
scroll to position [630, 0]
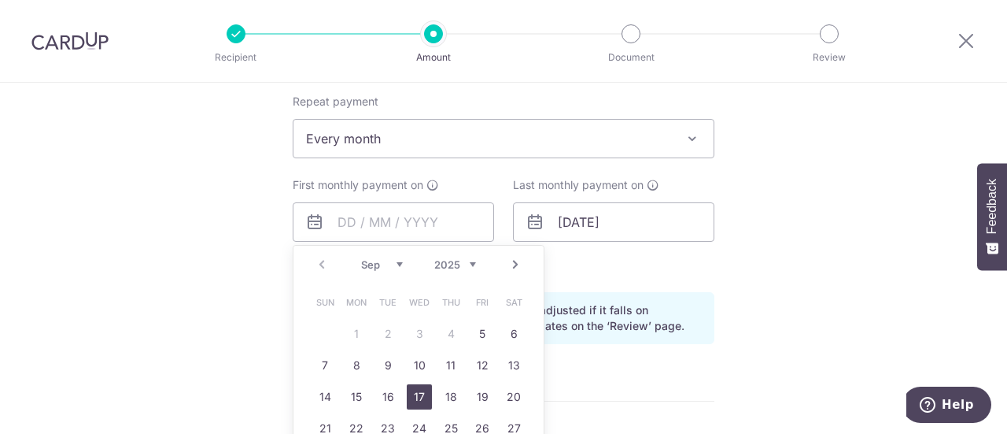
click at [416, 390] on link "17" at bounding box center [419, 396] width 25 height 25
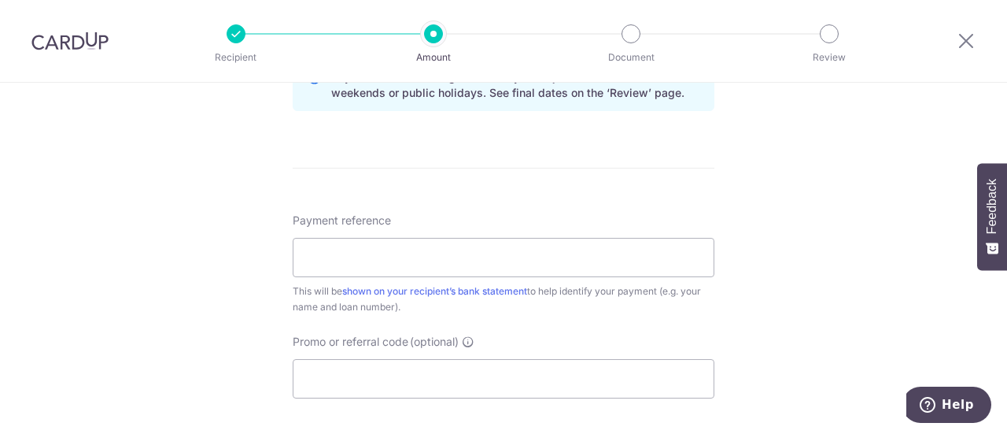
scroll to position [866, 0]
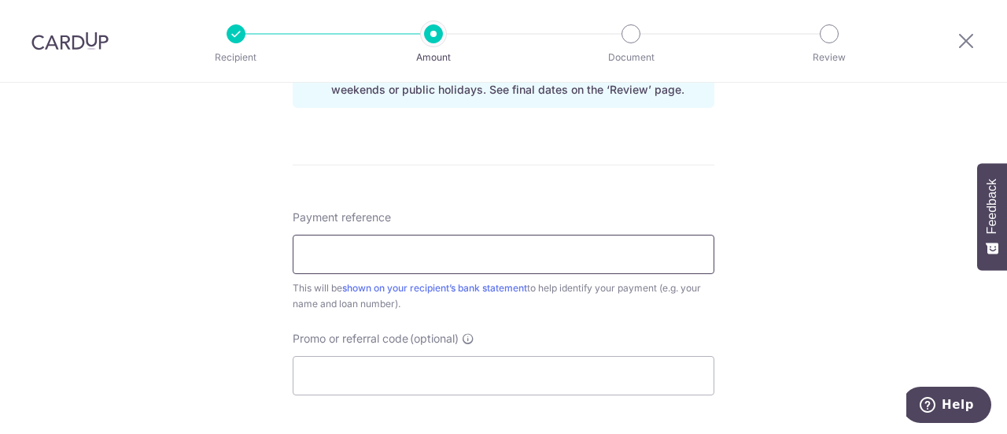
click at [512, 262] on input "Payment reference" at bounding box center [504, 254] width 422 height 39
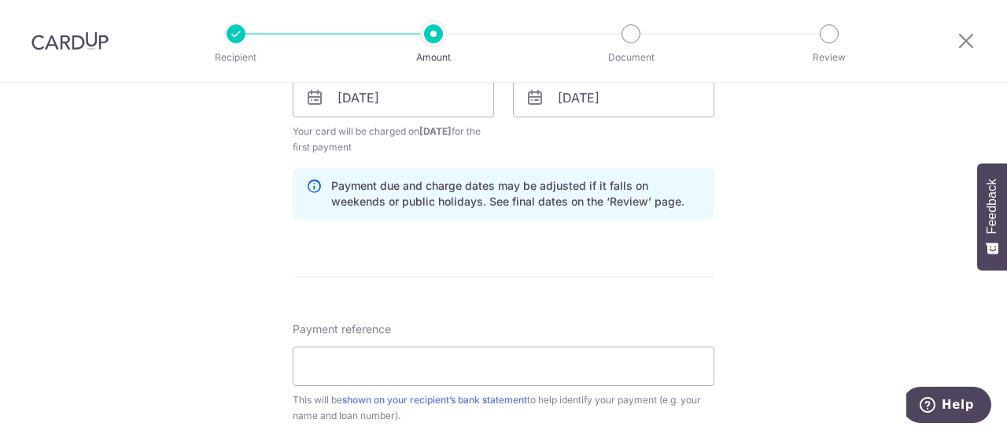
scroll to position [708, 0]
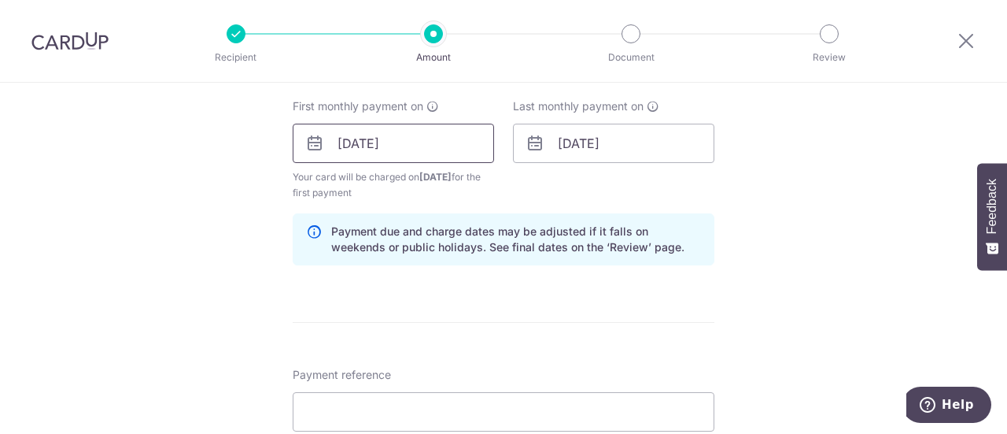
click at [395, 145] on input "17/09/2025" at bounding box center [393, 143] width 201 height 39
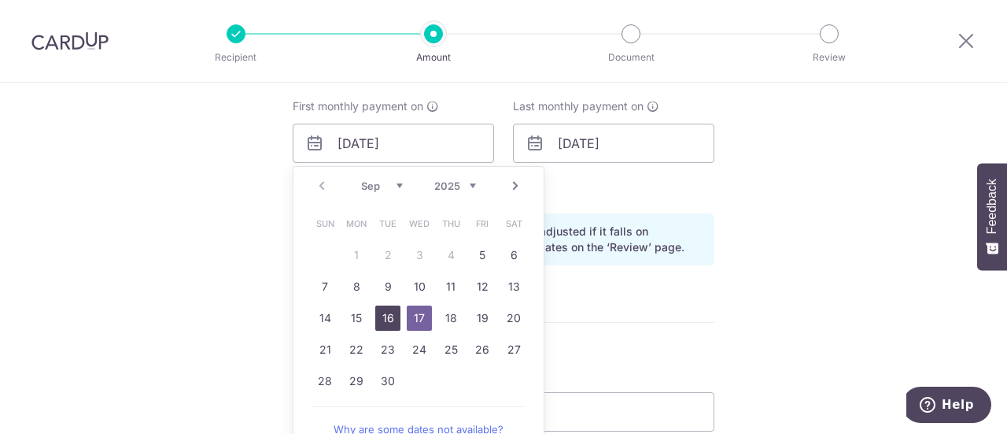
click at [381, 317] on link "16" at bounding box center [387, 317] width 25 height 25
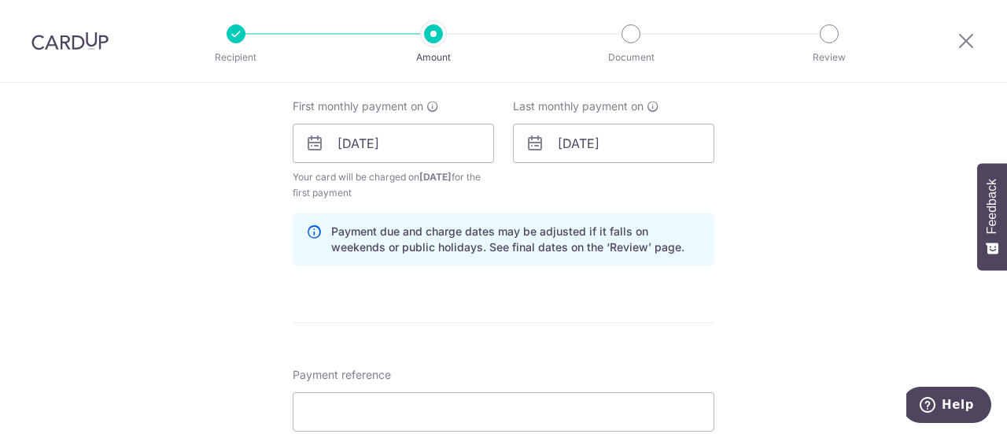
click at [463, 322] on form "Enter payment amount SGD 1,168.00 1168.00 Recipient added successfully! Select …" at bounding box center [504, 141] width 422 height 1326
click at [382, 144] on input "16/09/2025" at bounding box center [393, 143] width 201 height 39
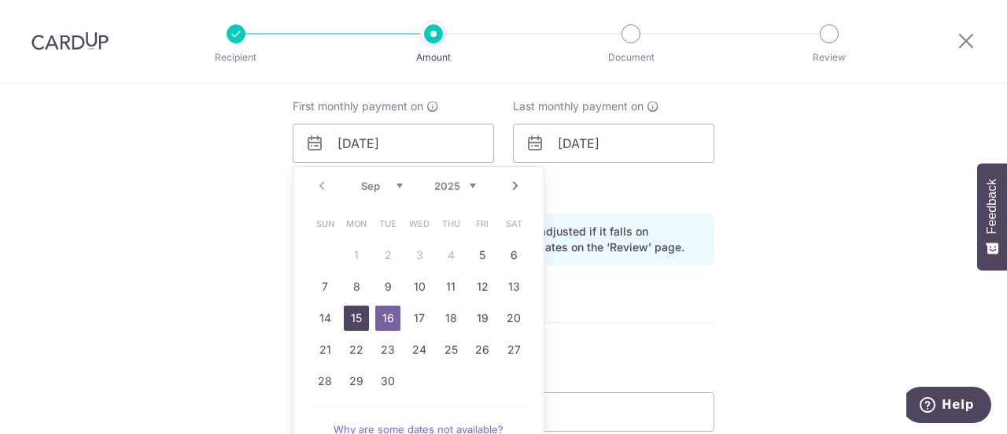
click at [357, 312] on link "15" at bounding box center [356, 317] width 25 height 25
type input "[DATE]"
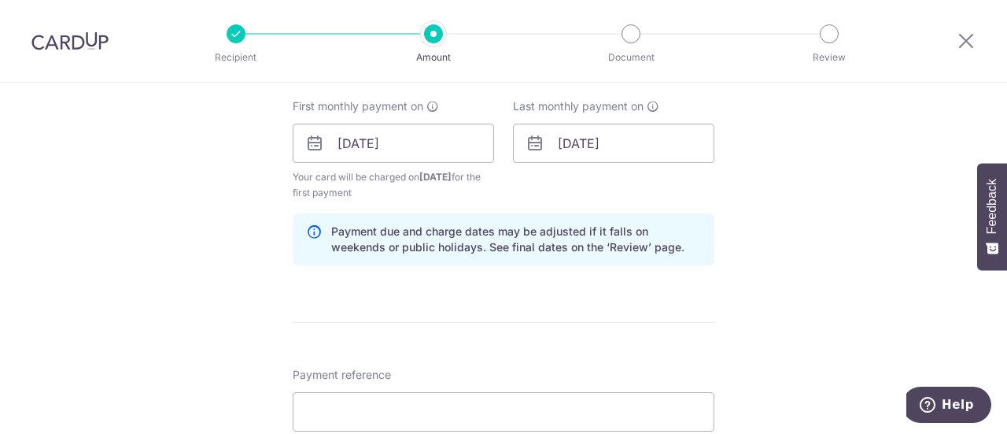
click at [386, 301] on form "Enter payment amount SGD 1,168.00 1168.00 Recipient added successfully! Select …" at bounding box center [504, 141] width 422 height 1326
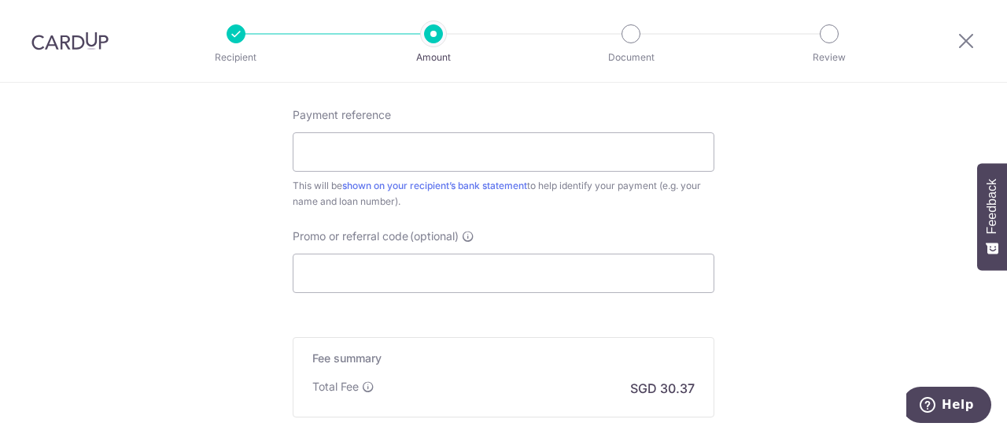
scroll to position [944, 0]
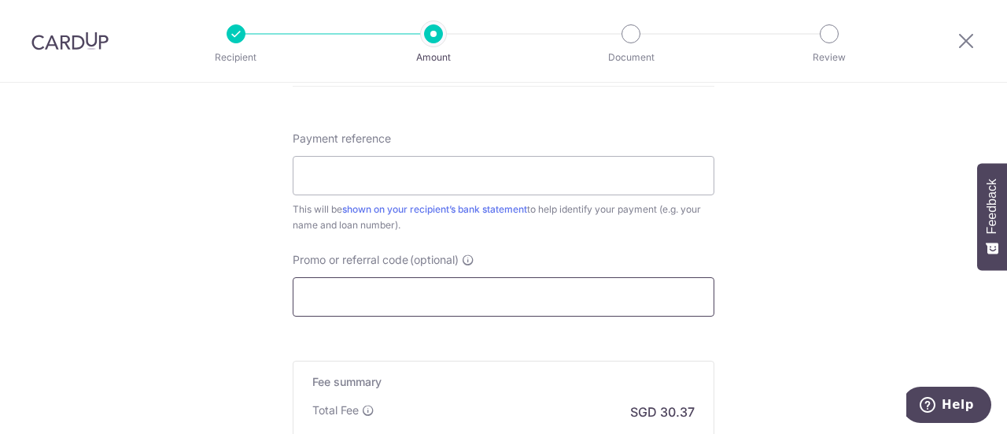
click at [361, 278] on input "Promo or referral code (optional)" at bounding box center [504, 296] width 422 height 39
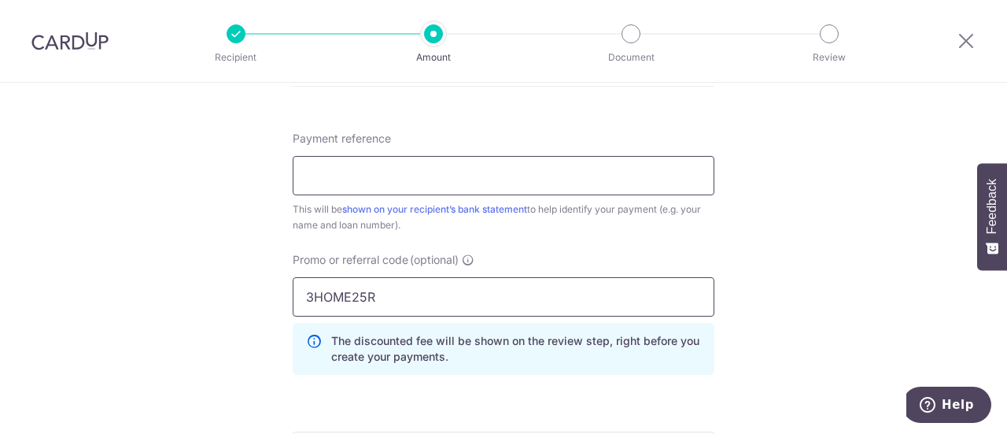
type input "3HOME25R"
click at [376, 176] on input "Payment reference" at bounding box center [504, 175] width 422 height 39
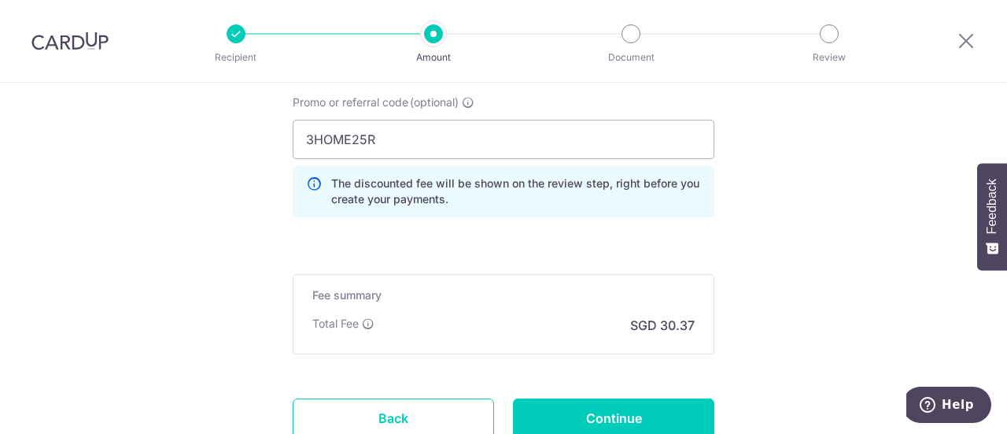
scroll to position [1181, 0]
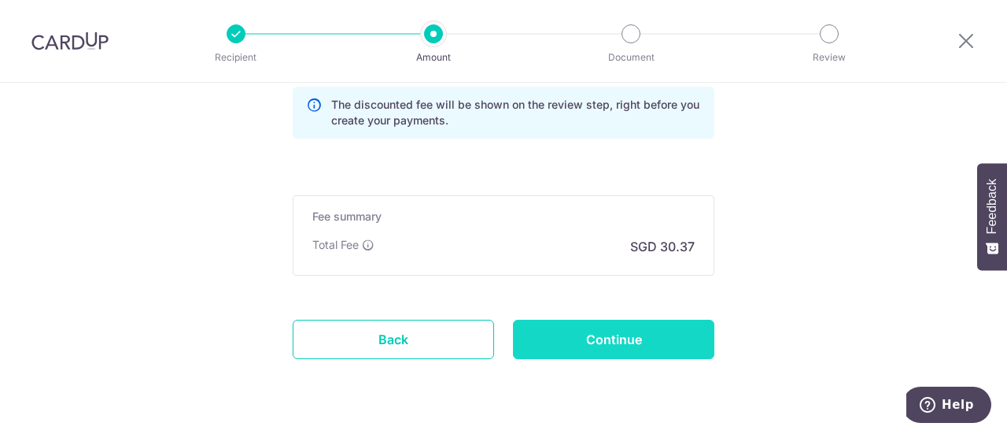
type input "HLF BM Car Loan"
click at [554, 328] on input "Continue" at bounding box center [613, 339] width 201 height 39
type input "Create Schedule"
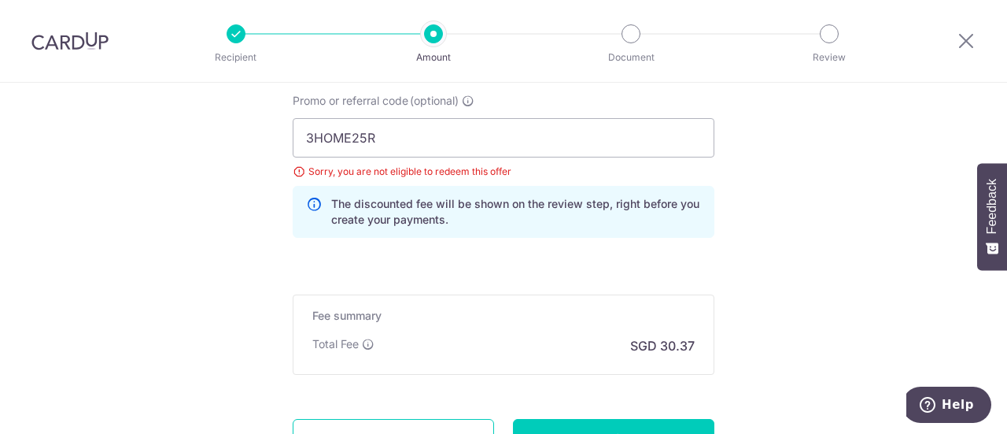
scroll to position [944, 0]
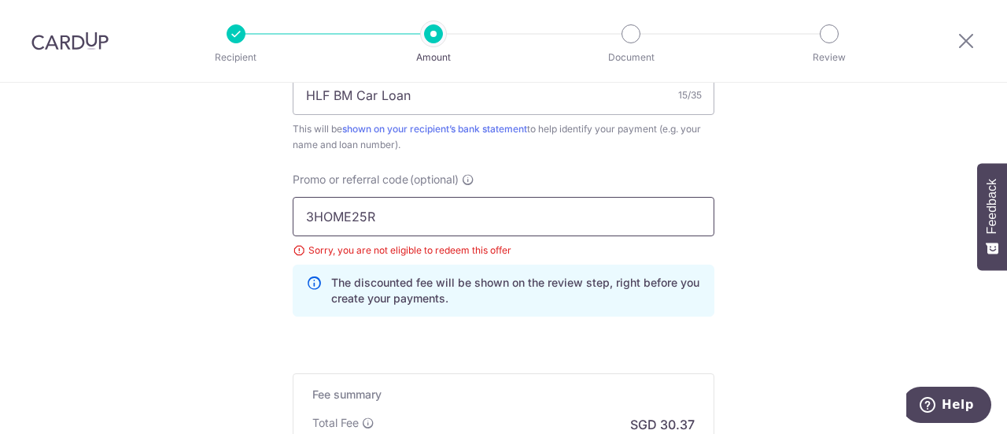
click at [438, 209] on input "3HOME25R" at bounding box center [504, 216] width 422 height 39
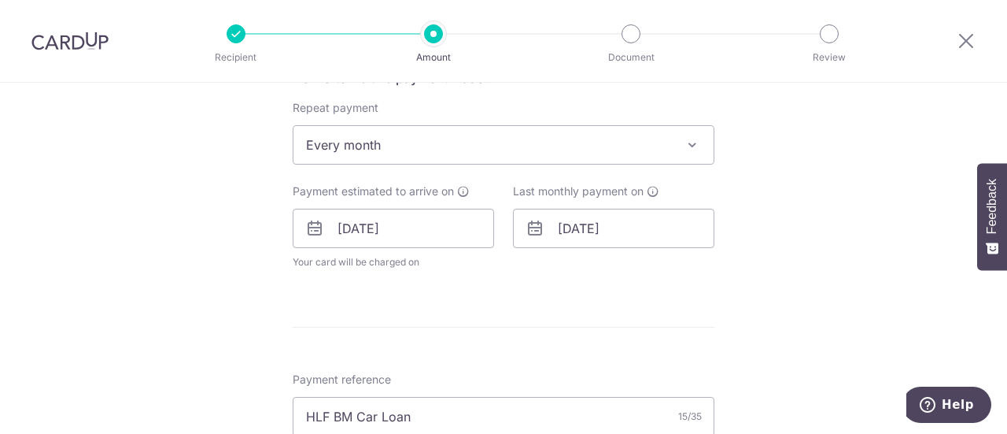
scroll to position [630, 0]
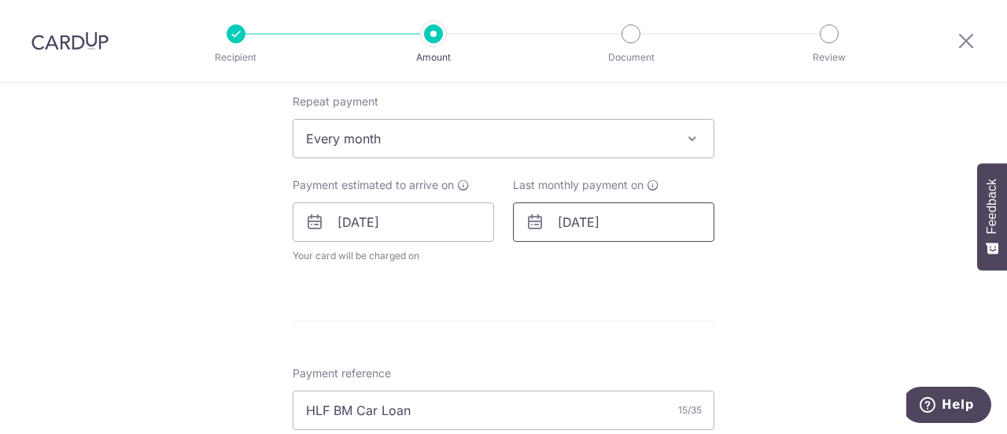
click at [595, 218] on input "[DATE]" at bounding box center [613, 221] width 201 height 39
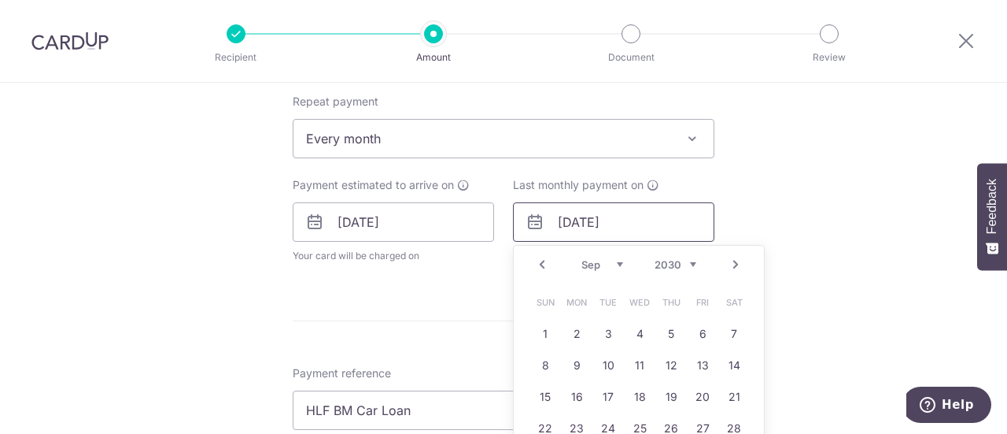
drag, startPoint x: 576, startPoint y: 220, endPoint x: 586, endPoint y: 218, distance: 10.4
click at [586, 218] on input "[DATE]" at bounding box center [613, 221] width 201 height 39
click at [663, 216] on input "30/12/2030" at bounding box center [613, 221] width 201 height 39
type input "30/12/2025"
click at [818, 209] on div "Tell us more about your payment Enter payment amount SGD 1,168.00 1168.00 Selec…" at bounding box center [503, 211] width 1007 height 1517
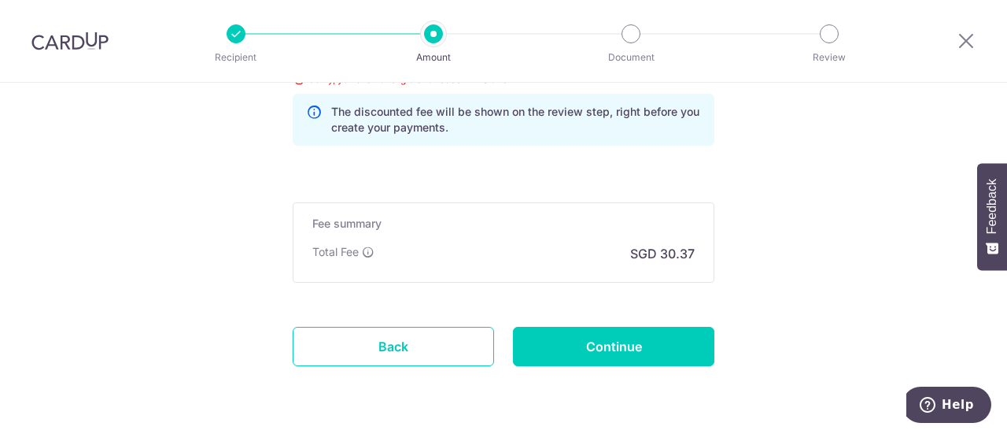
scroll to position [1181, 0]
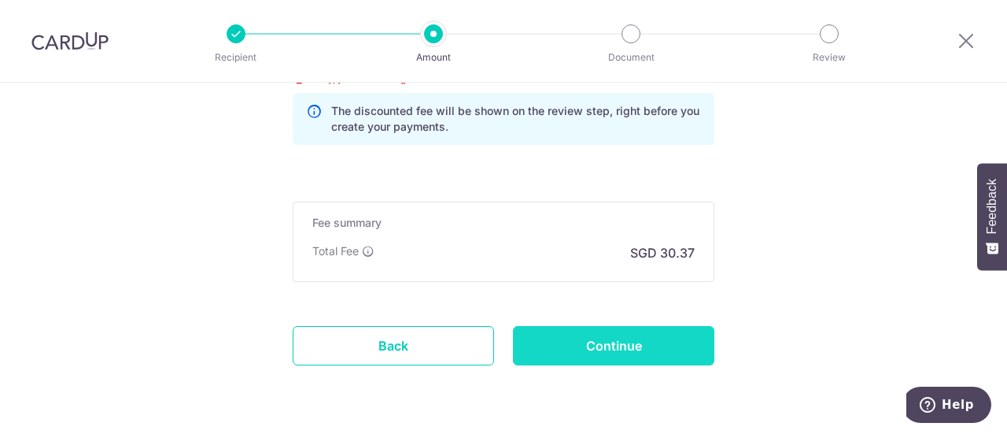
click at [623, 334] on input "Continue" at bounding box center [613, 345] width 201 height 39
type input "Update Schedule"
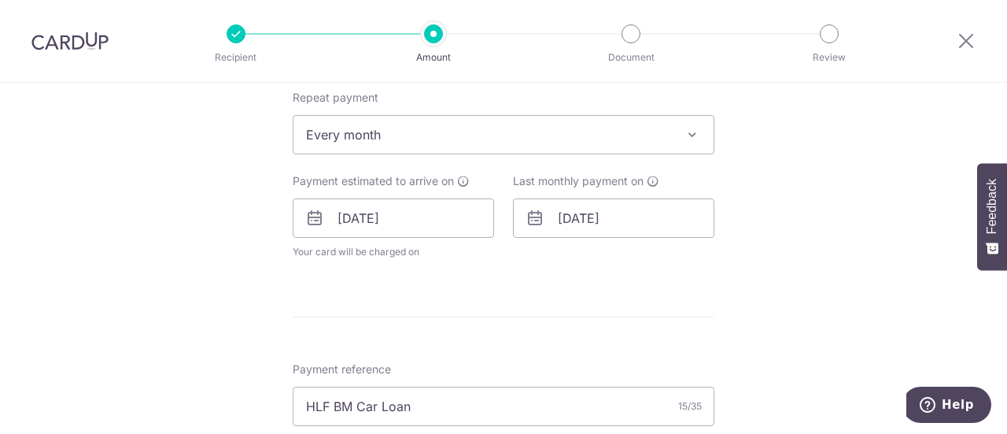
scroll to position [630, 0]
click at [645, 216] on input "[DATE]" at bounding box center [613, 221] width 201 height 39
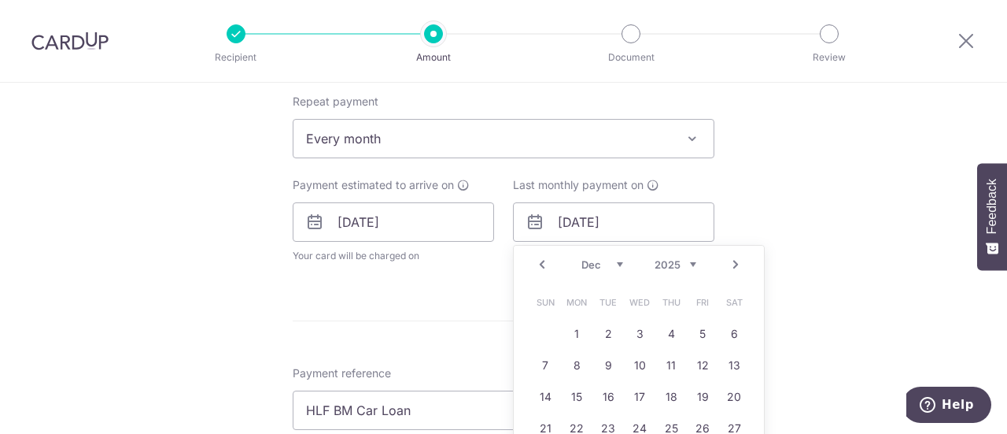
click at [682, 259] on select "2025 2026 2027 2028 2029 2030 2031 2032 2033 2034 2035" at bounding box center [676, 264] width 42 height 13
click at [583, 224] on input "[DATE]" at bounding box center [613, 221] width 201 height 39
click at [616, 262] on select "Jan Feb Mar Apr May Jun [DATE] Aug Sep Oct Nov Dec" at bounding box center [603, 264] width 42 height 13
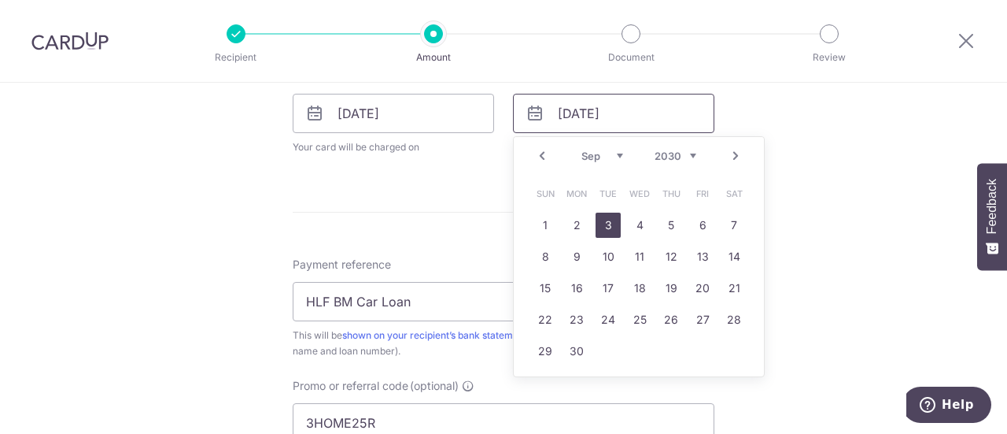
scroll to position [787, 0]
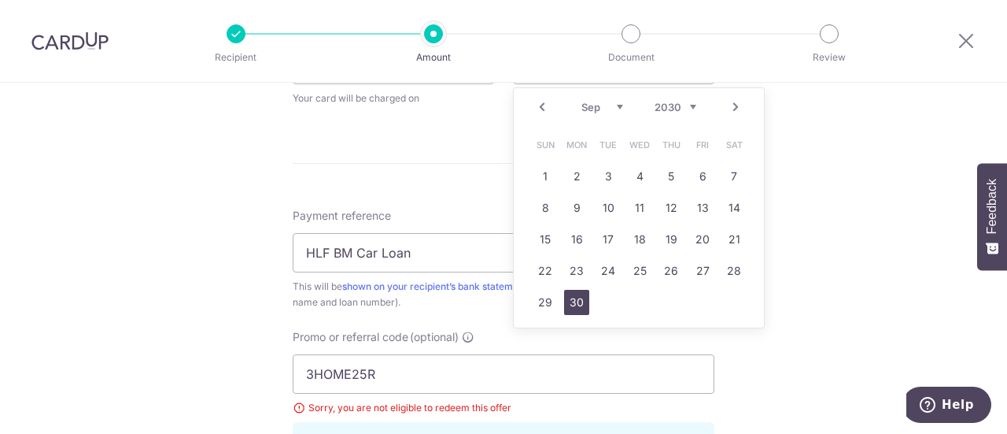
click at [582, 306] on link "30" at bounding box center [576, 302] width 25 height 25
type input "[DATE]"
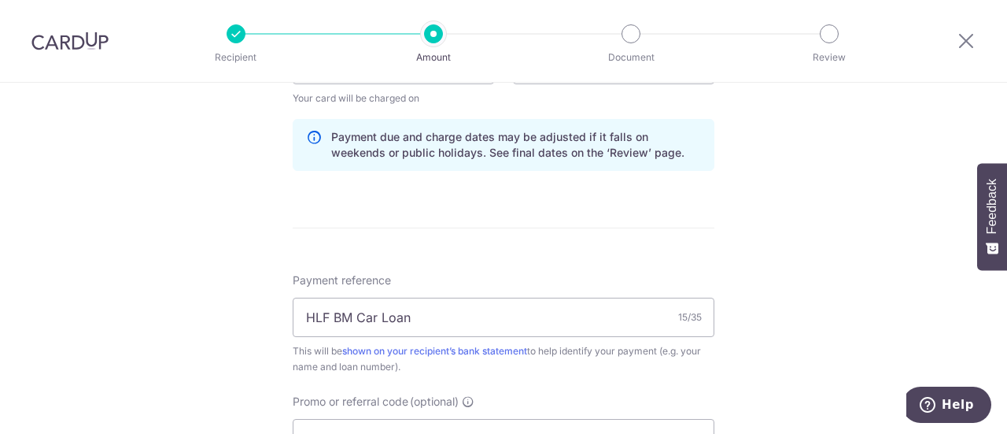
click at [554, 227] on form "Enter payment amount SGD 1,168.00 1168.00 Select Card **** 6216 Add credit card…" at bounding box center [504, 101] width 422 height 1403
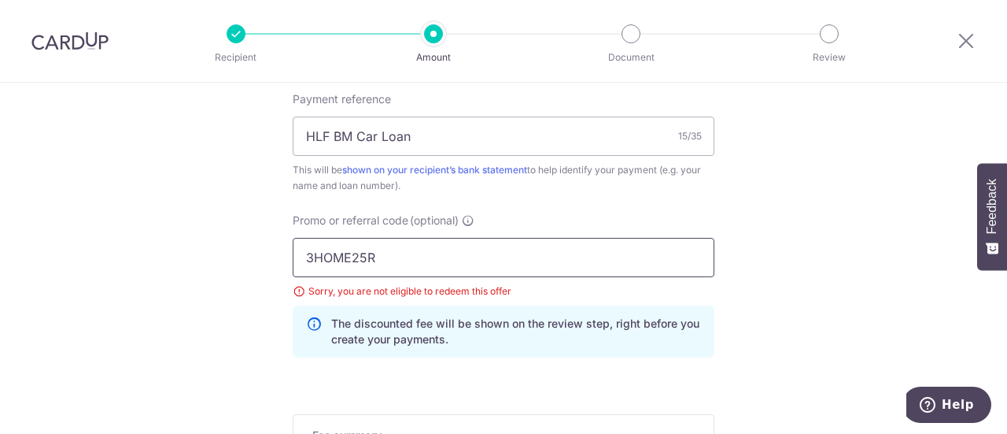
scroll to position [1102, 0]
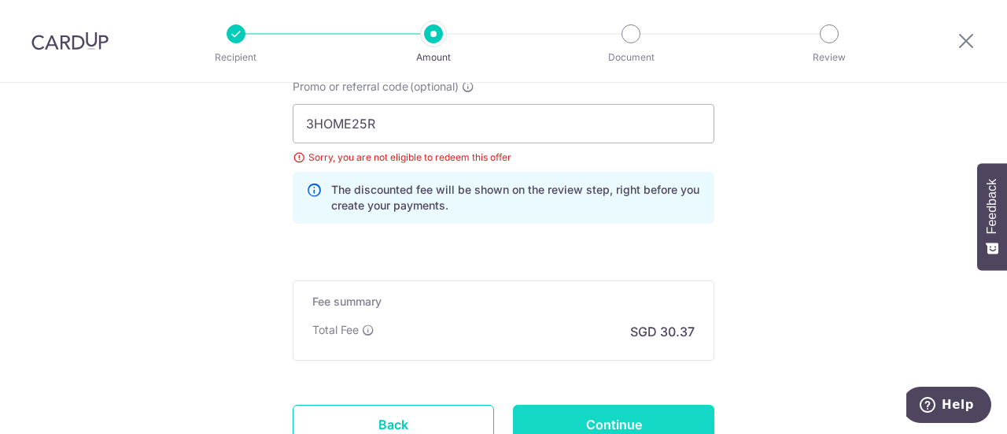
click at [569, 405] on input "Continue" at bounding box center [613, 424] width 201 height 39
type input "Update Schedule"
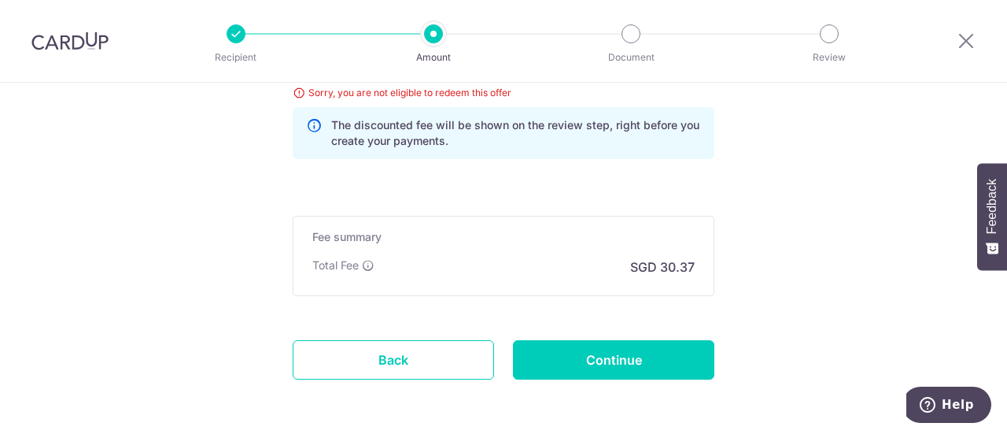
scroll to position [1023, 0]
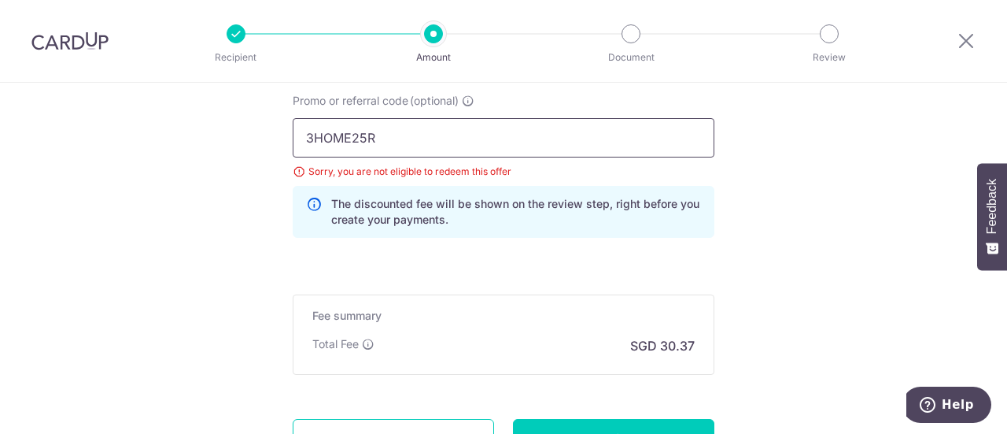
click at [365, 138] on input "3HOME25R" at bounding box center [504, 137] width 422 height 39
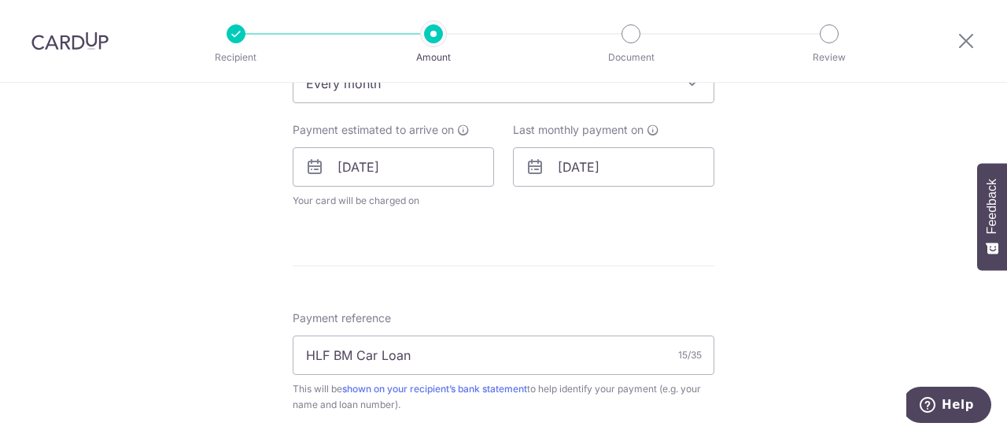
scroll to position [394, 0]
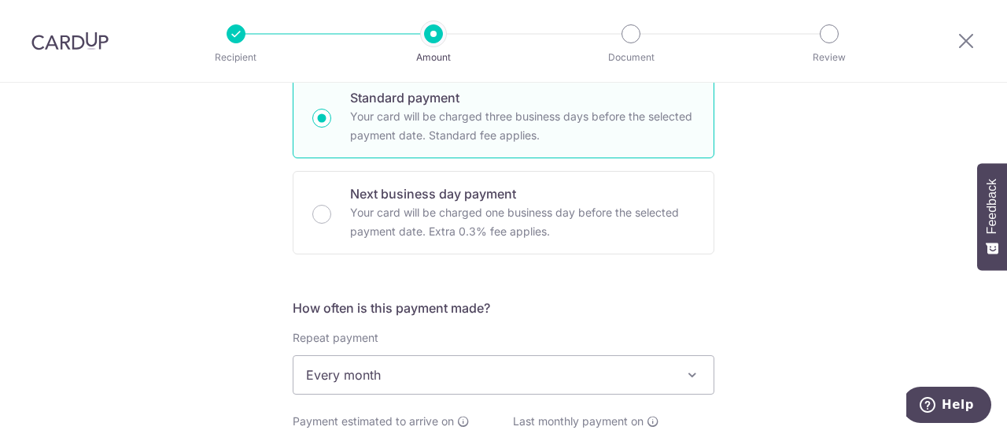
click at [977, 41] on div at bounding box center [967, 41] width 82 height 82
drag, startPoint x: 973, startPoint y: 42, endPoint x: 567, endPoint y: 72, distance: 407.3
click at [973, 42] on icon at bounding box center [966, 41] width 19 height 20
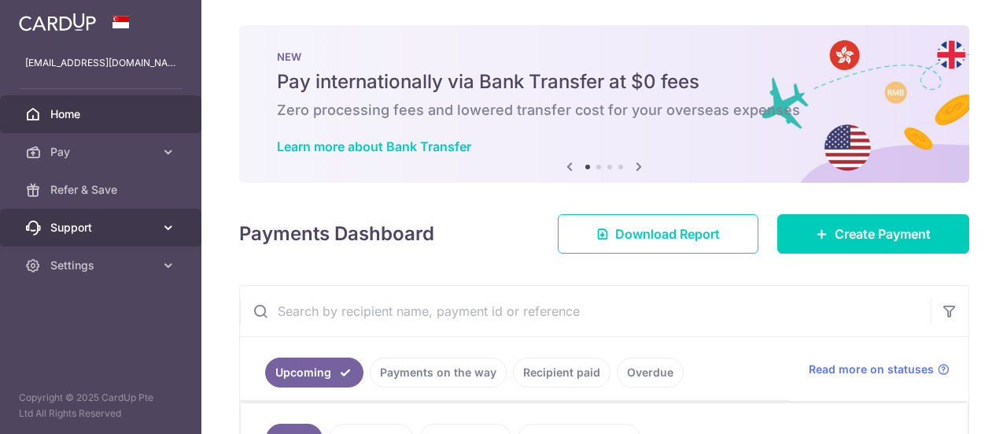
click at [162, 220] on icon at bounding box center [169, 228] width 16 height 16
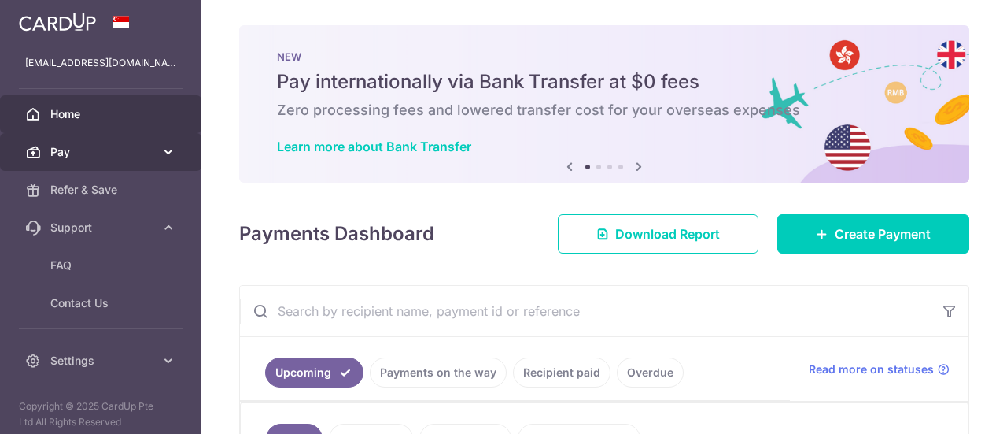
click at [162, 140] on link "Pay" at bounding box center [100, 152] width 201 height 38
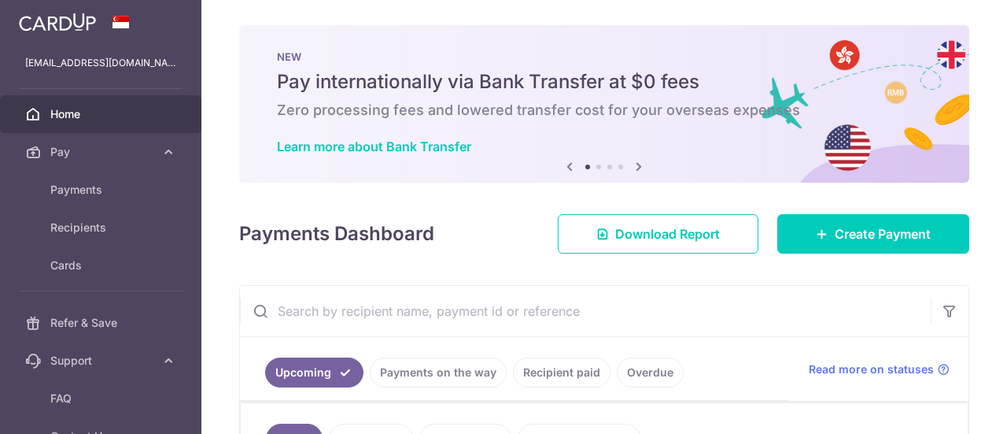
click at [39, 114] on icon at bounding box center [33, 114] width 16 height 16
